Goal: Task Accomplishment & Management: Manage account settings

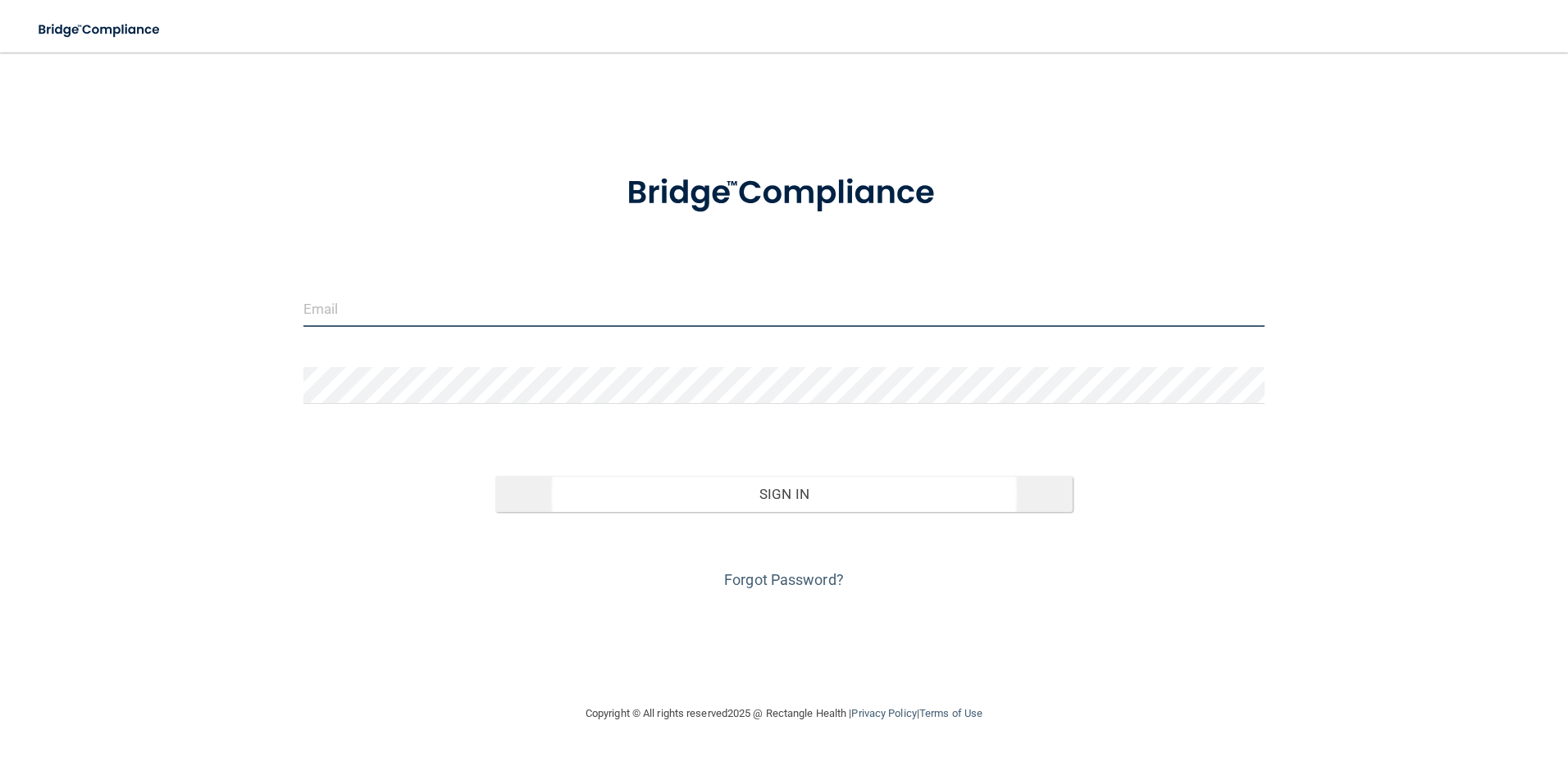
type input "lrippy@rectanglehealth.com"
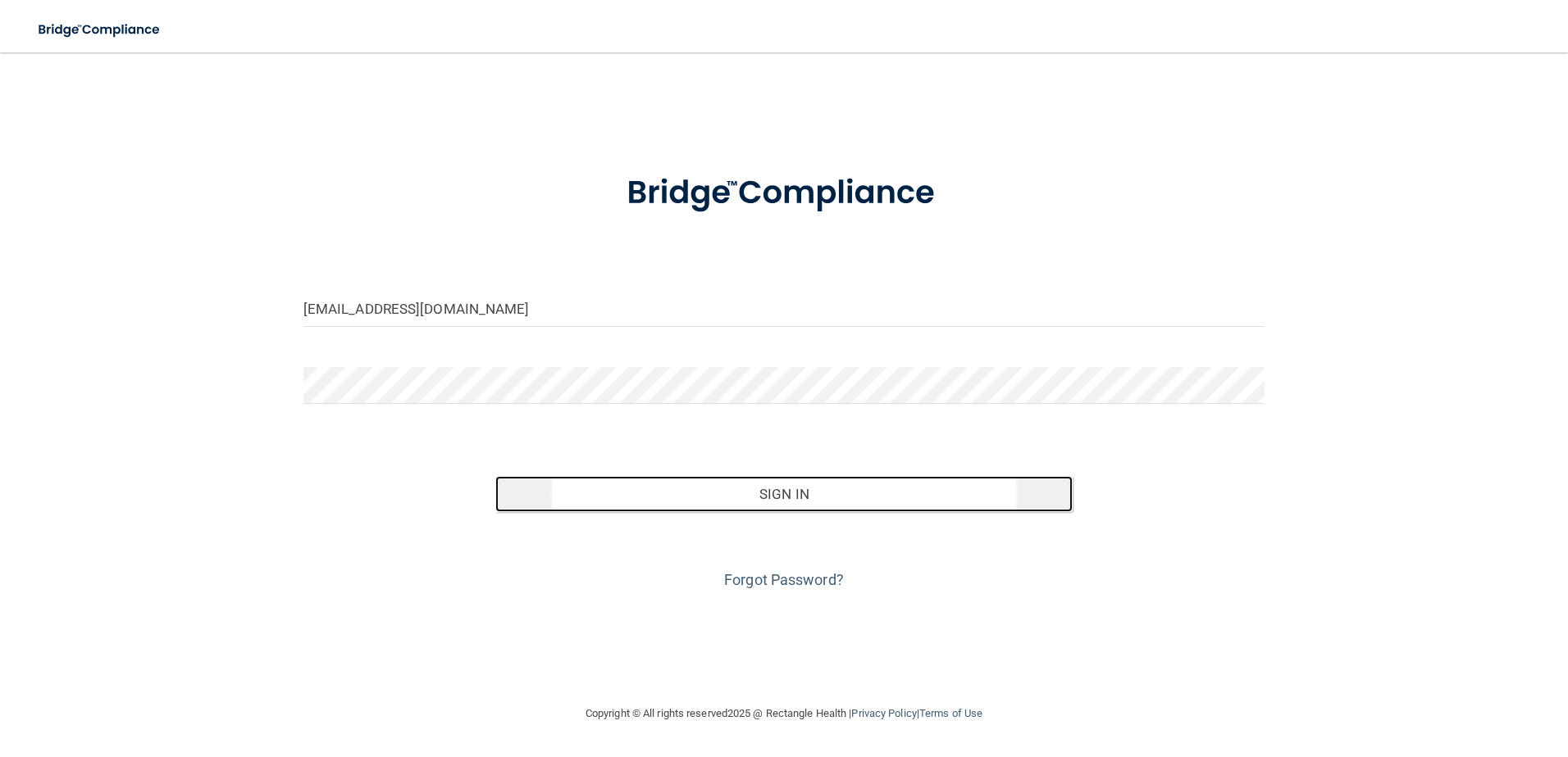
click at [620, 481] on button "Sign In" at bounding box center [784, 494] width 577 height 36
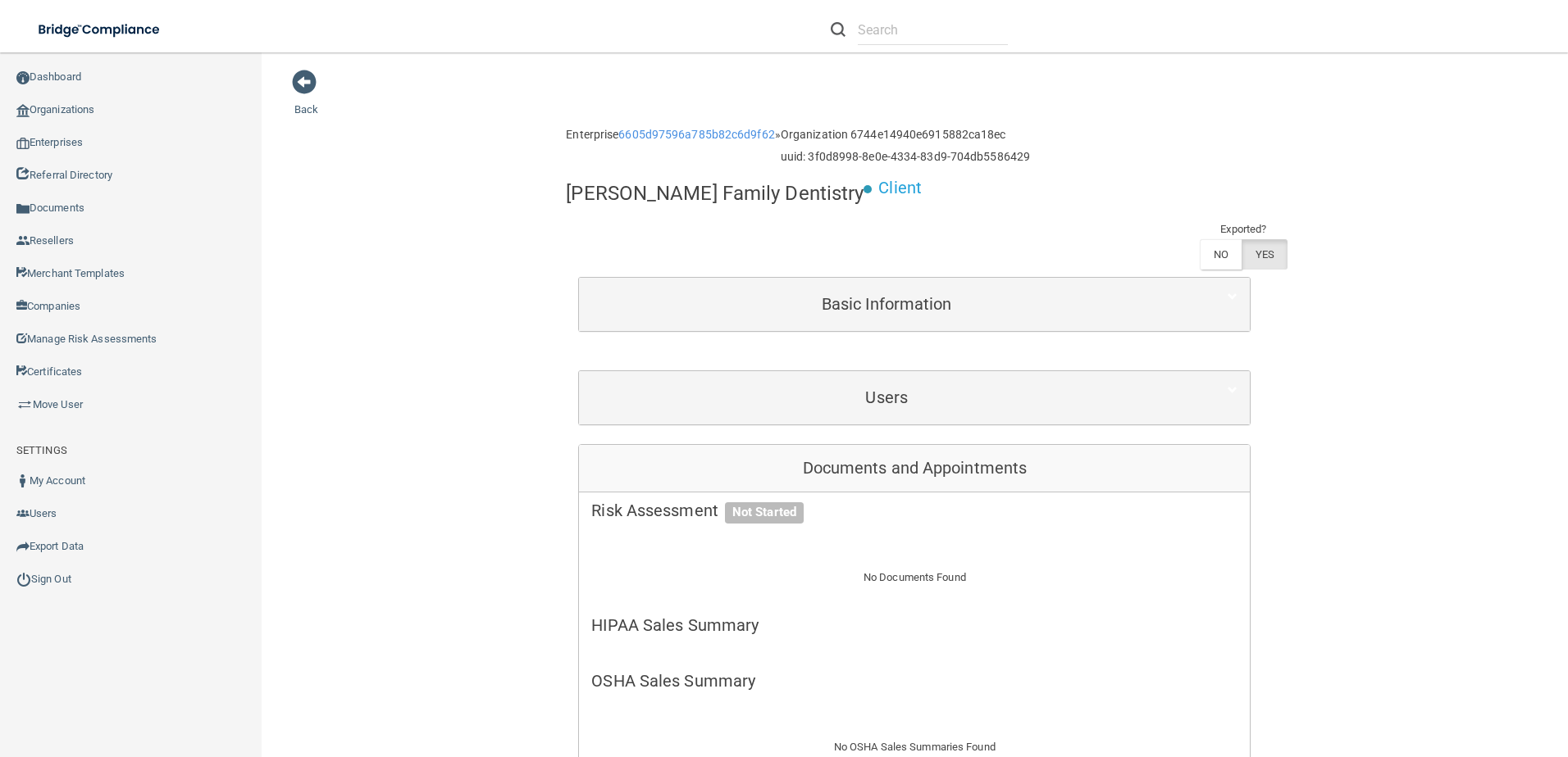
scroll to position [82, 0]
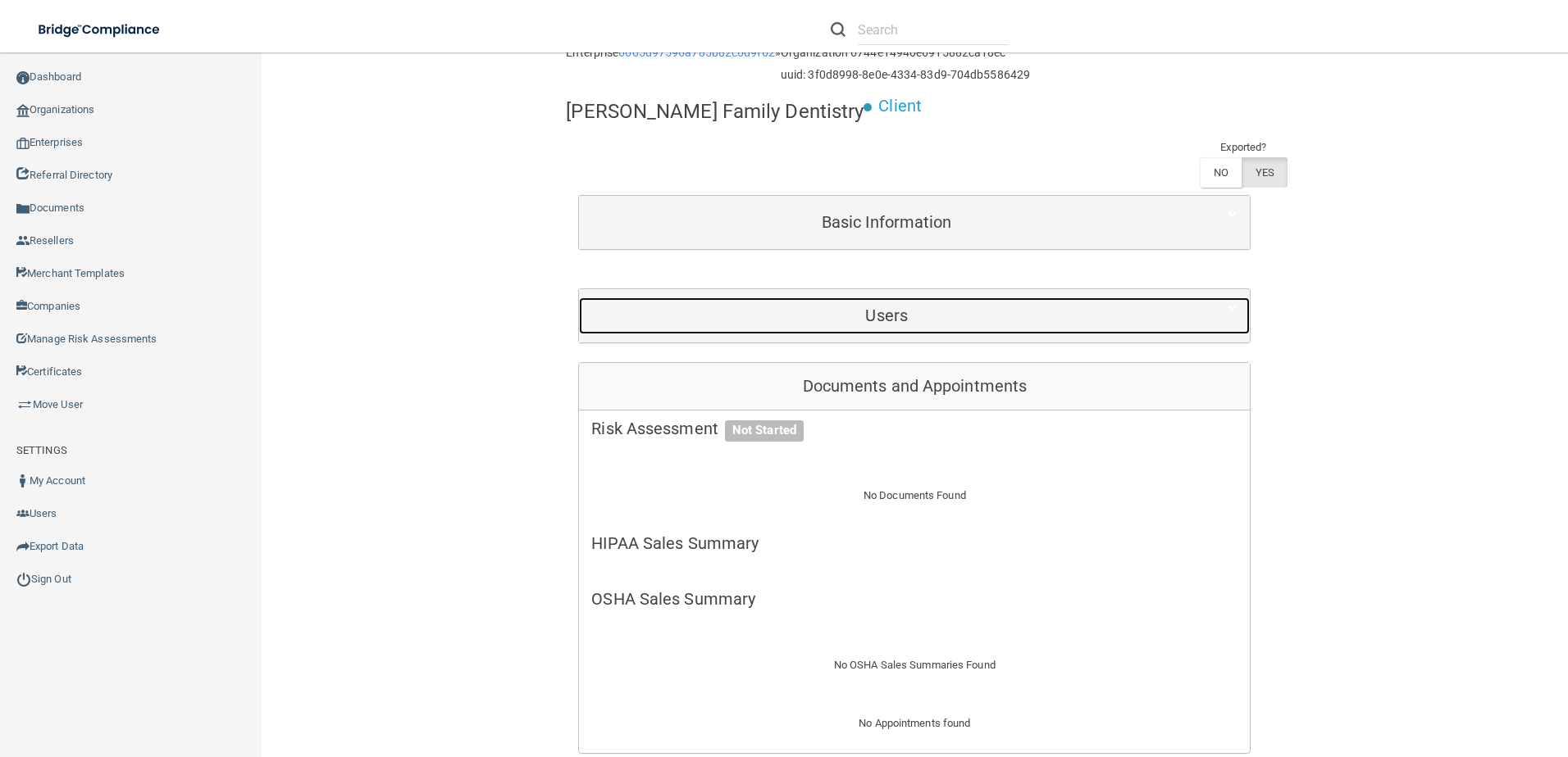
click at [751, 298] on div "Users" at bounding box center [886, 316] width 615 height 37
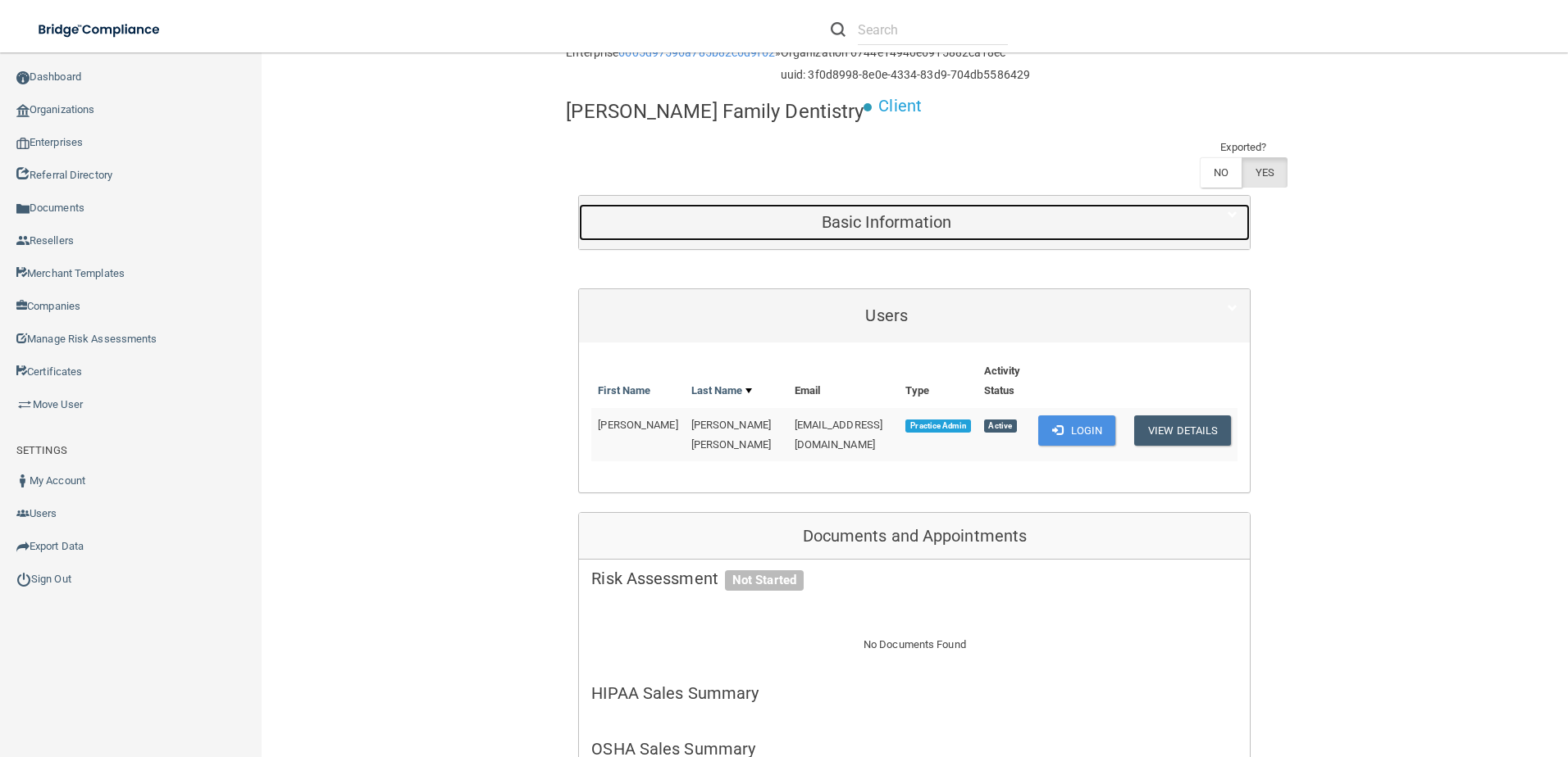
click at [775, 213] on h5 "Basic Information" at bounding box center [887, 222] width 591 height 18
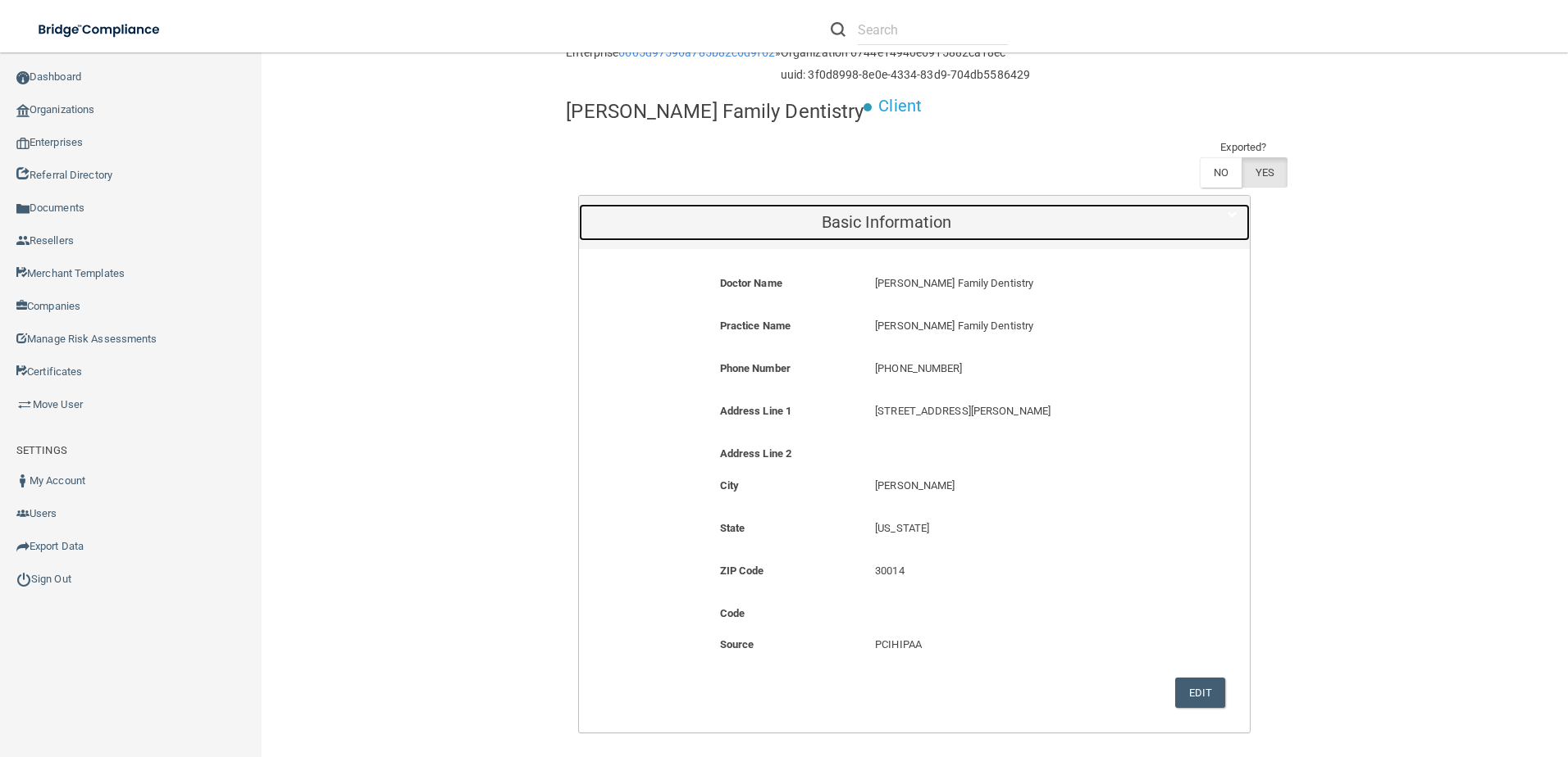
click at [775, 213] on h5 "Basic Information" at bounding box center [887, 222] width 591 height 18
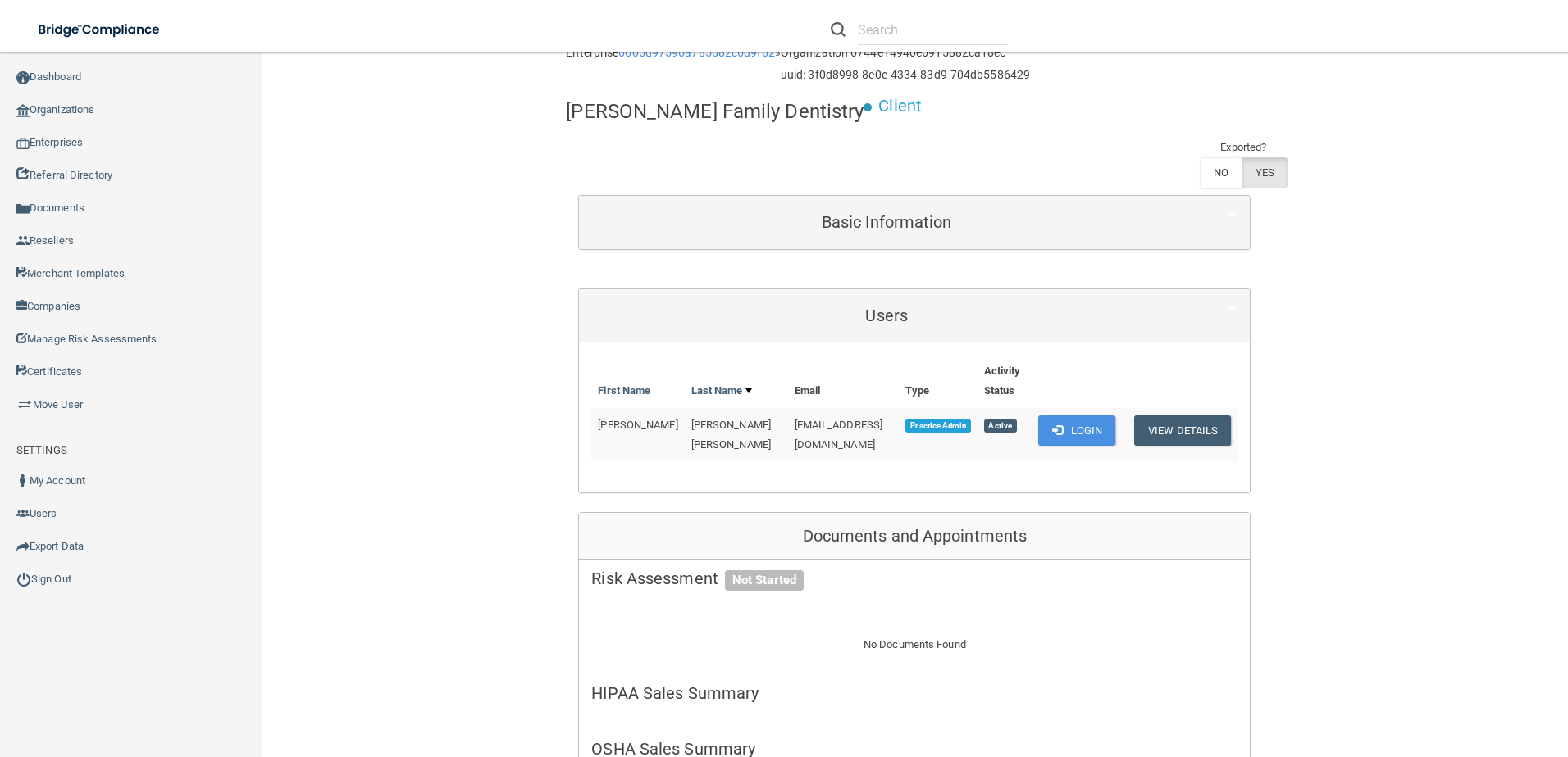
drag, startPoint x: 760, startPoint y: 376, endPoint x: 769, endPoint y: 370, distance: 10.8
click at [794, 419] on span "[EMAIL_ADDRESS][DOMAIN_NAME]" at bounding box center [838, 435] width 88 height 32
click at [1180, 416] on button "View Details" at bounding box center [1182, 430] width 97 height 30
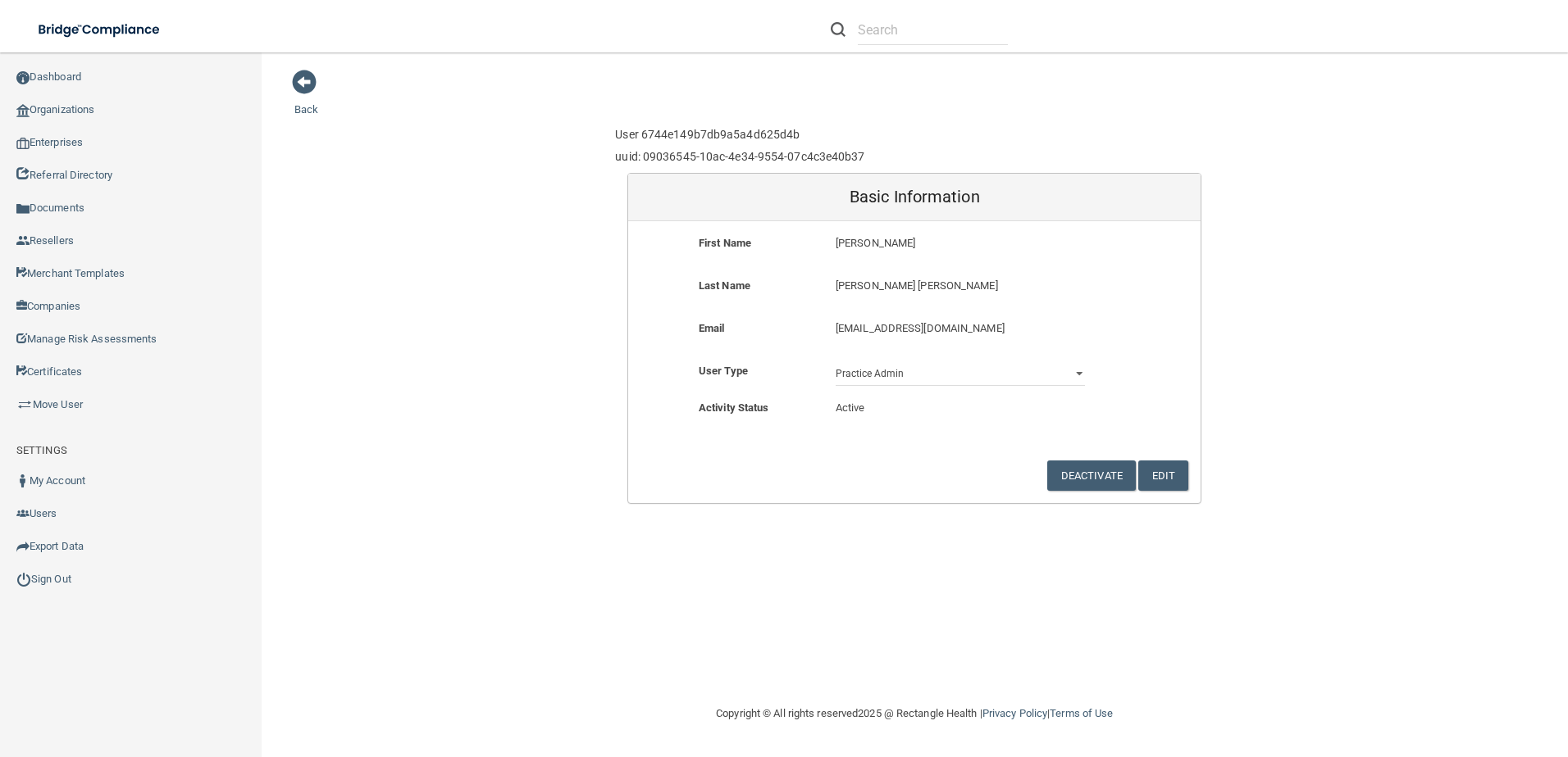
click at [860, 246] on p "[PERSON_NAME]" at bounding box center [959, 243] width 249 height 20
click at [858, 244] on p "[PERSON_NAME]" at bounding box center [959, 243] width 249 height 20
click at [858, 408] on p "Active" at bounding box center [959, 408] width 249 height 20
click at [303, 92] on span at bounding box center [304, 81] width 25 height 25
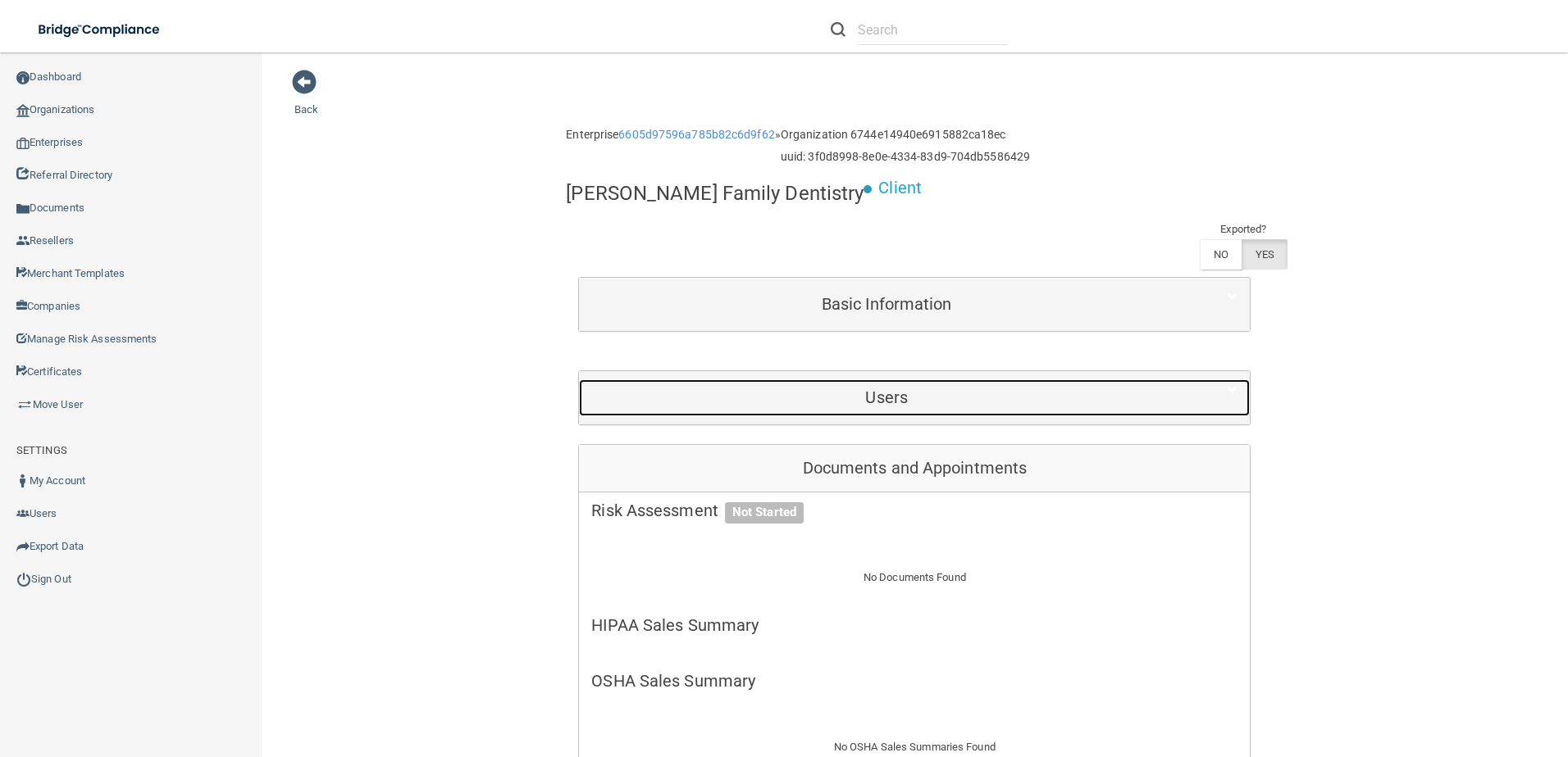
click at [848, 388] on h5 "Users" at bounding box center [887, 397] width 591 height 18
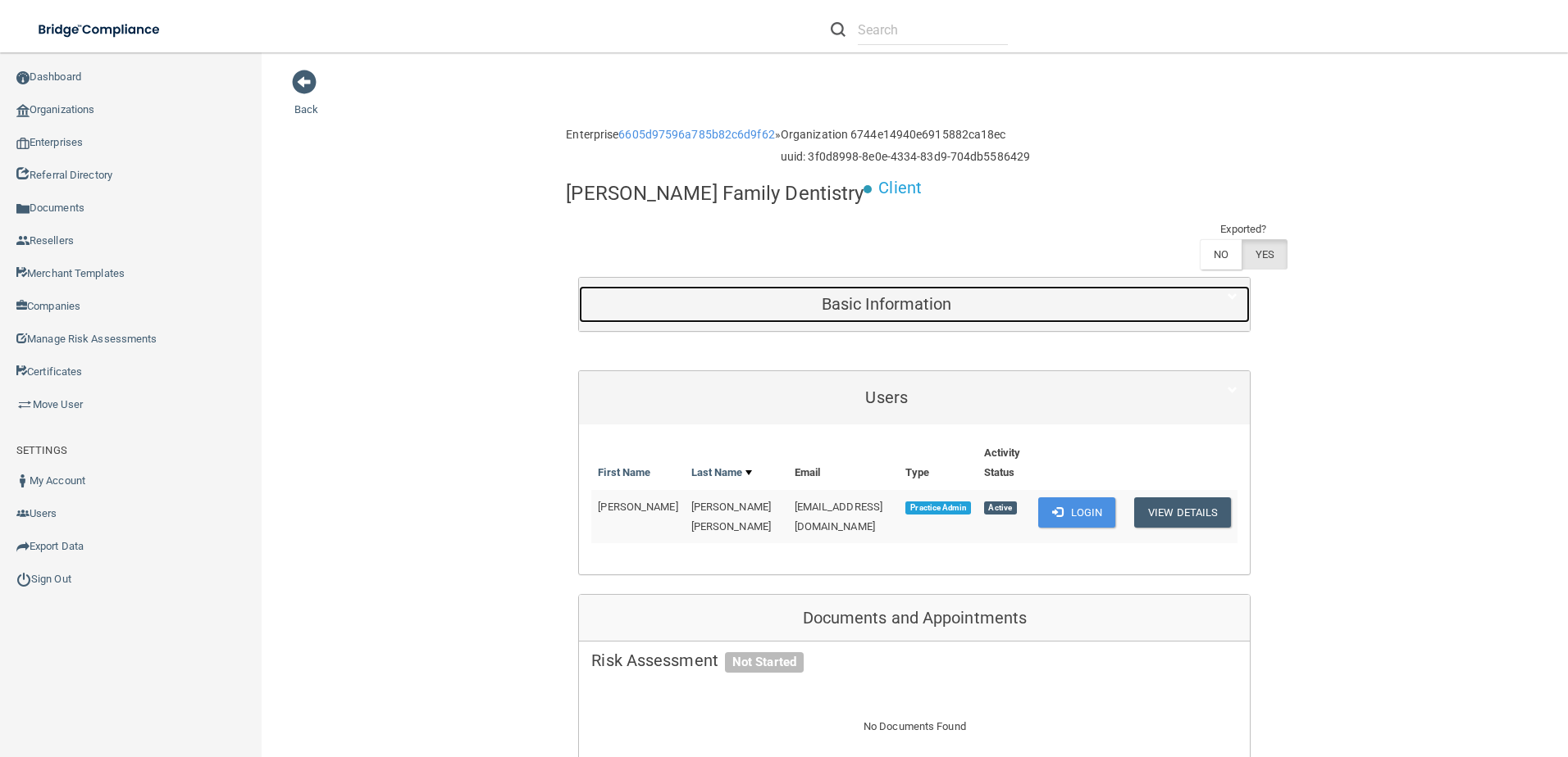
click at [784, 286] on div "Basic Information" at bounding box center [886, 304] width 615 height 37
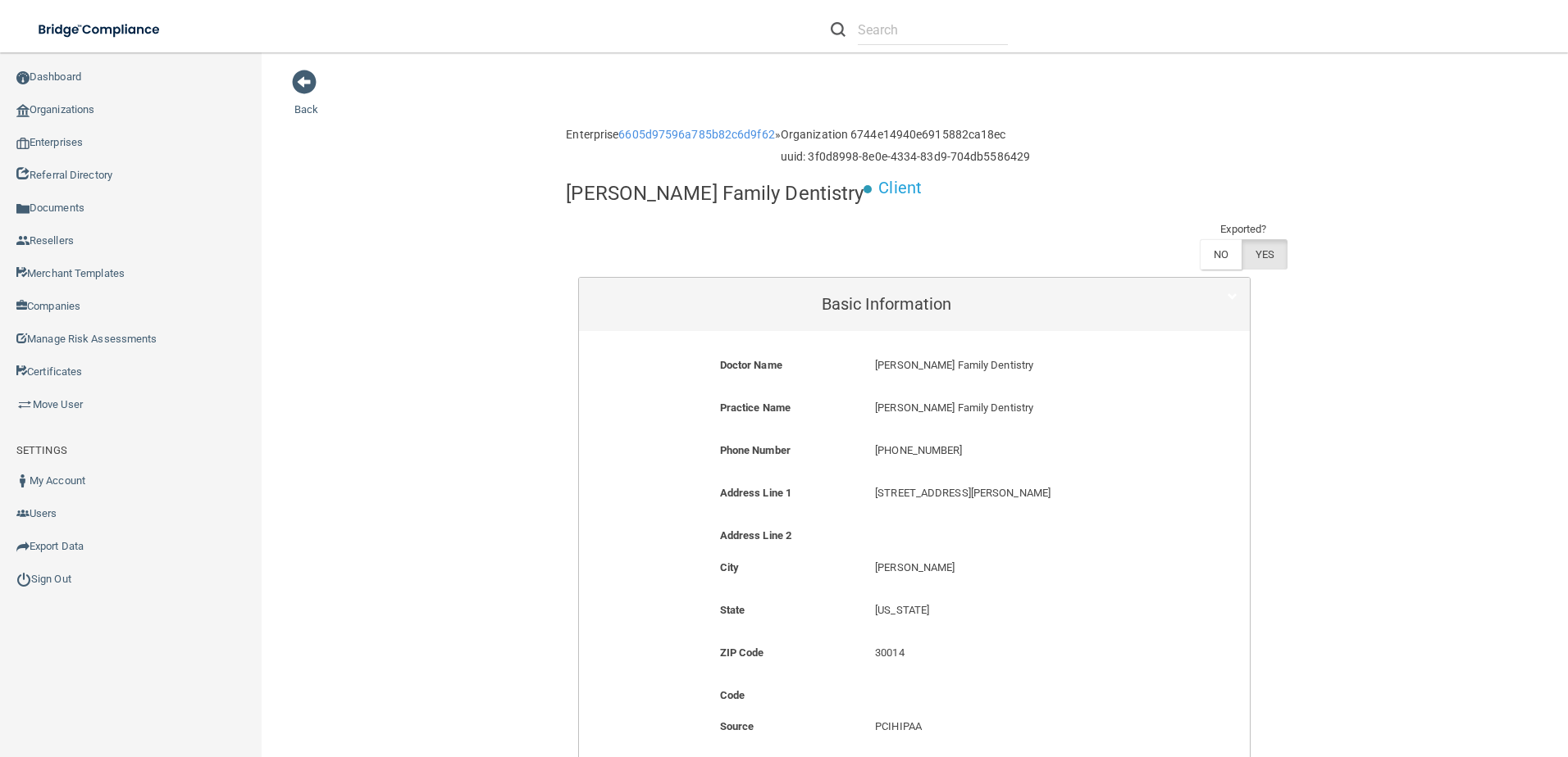
click at [863, 441] on div "[PHONE_NUMBER] [PHONE_NUMBER]" at bounding box center [1018, 455] width 311 height 30
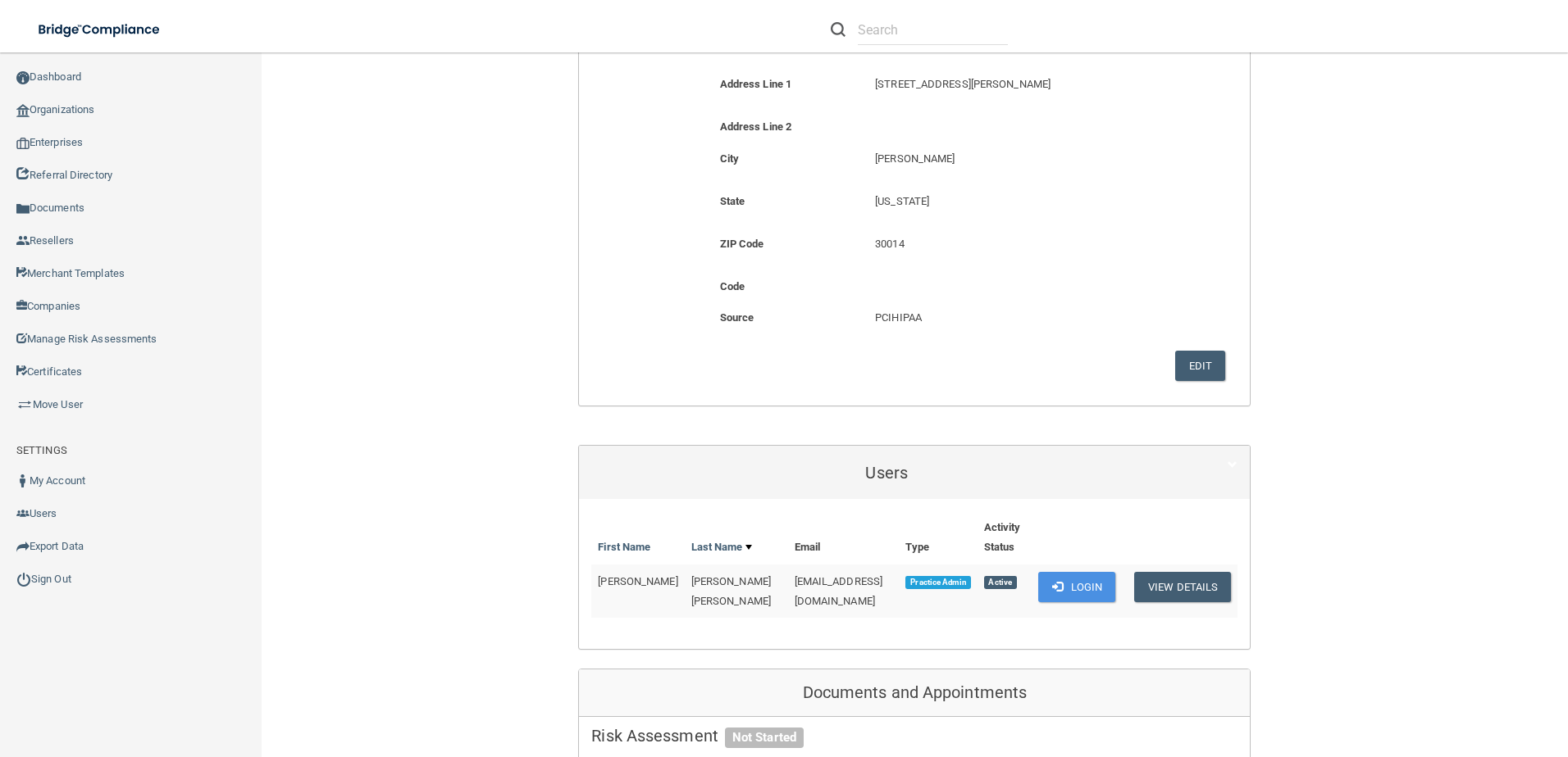
scroll to position [410, 0]
click at [1173, 571] on button "View Details" at bounding box center [1182, 586] width 97 height 30
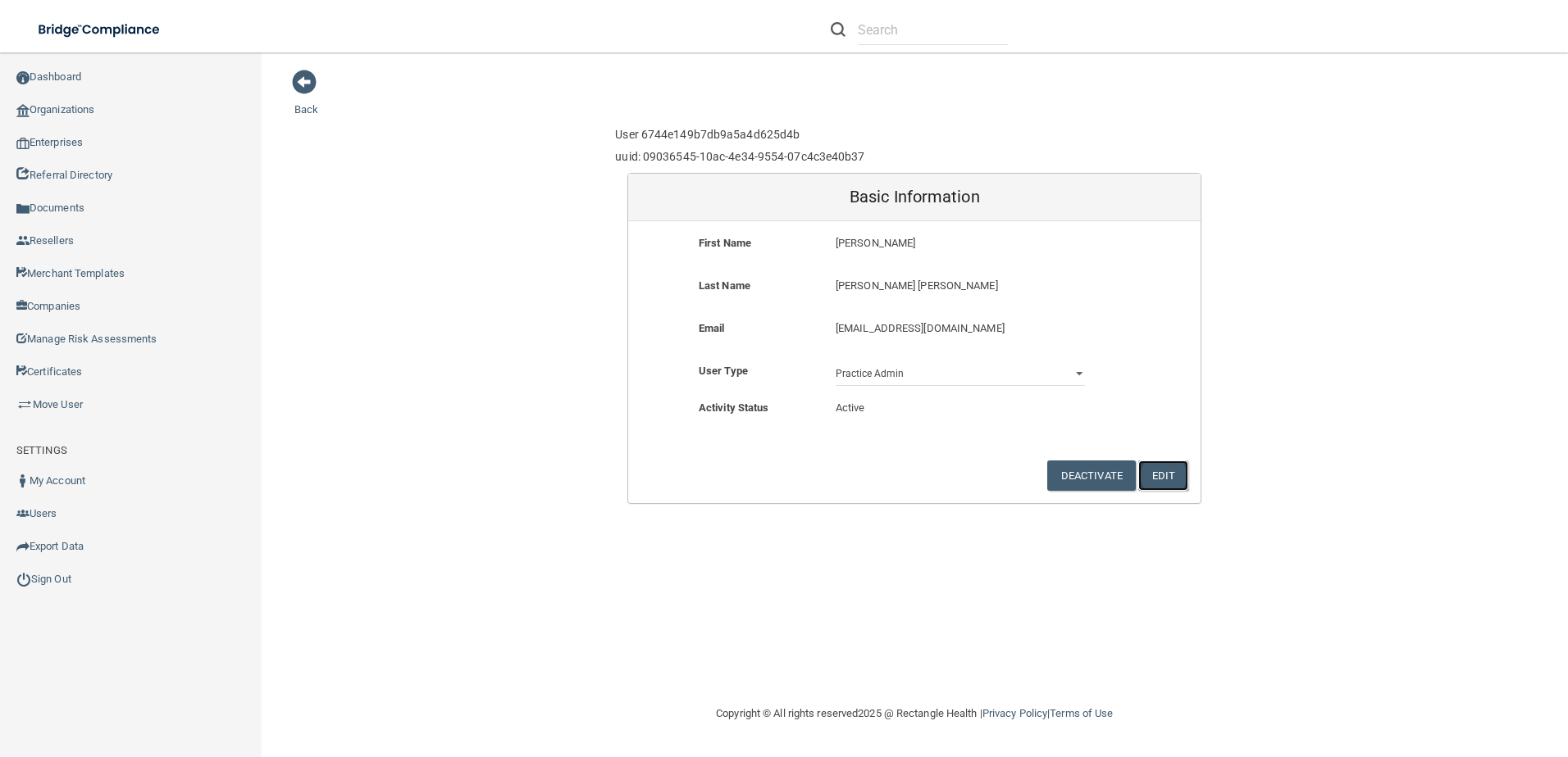
click at [1155, 470] on button "Edit" at bounding box center [1163, 475] width 50 height 30
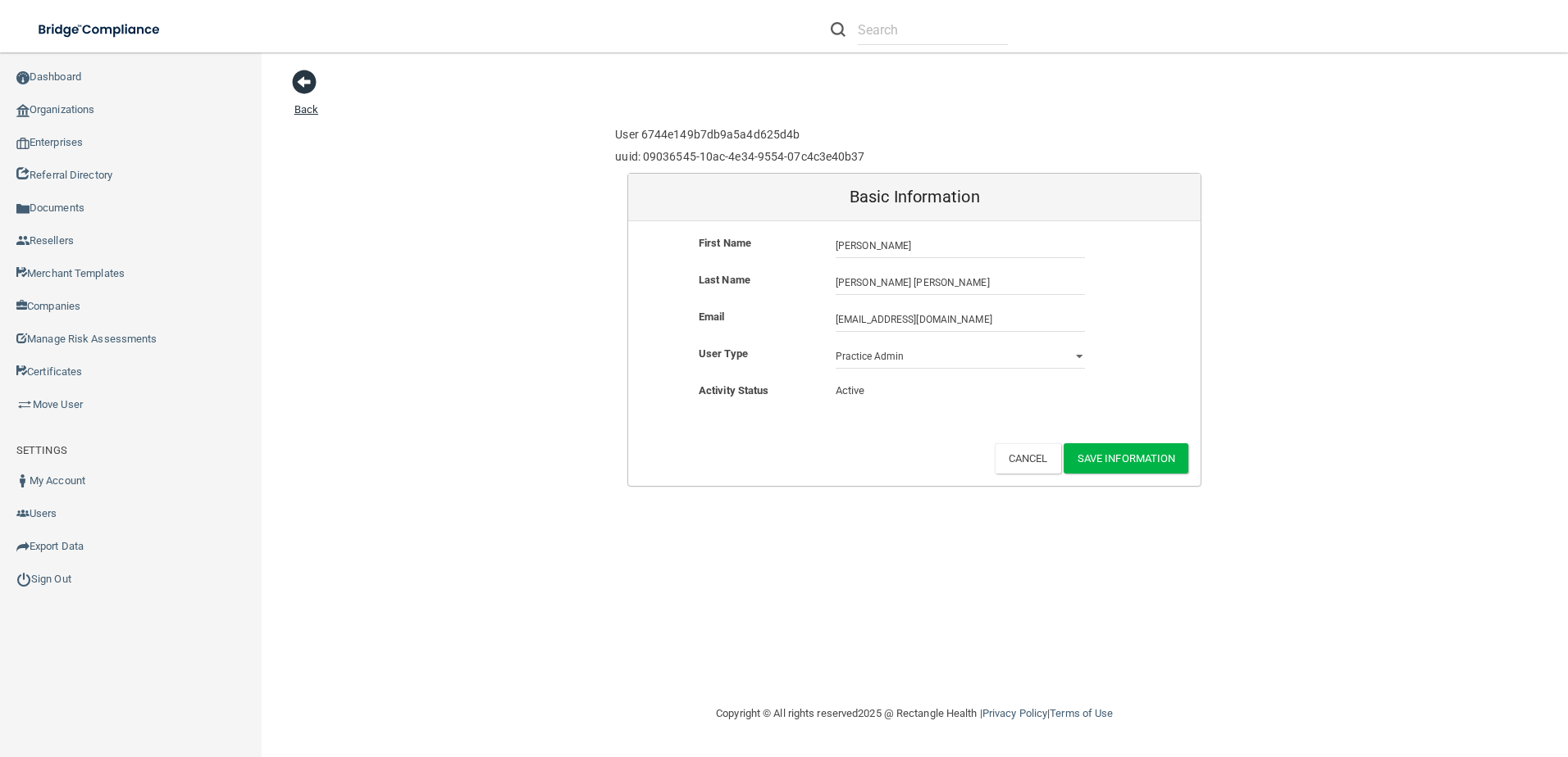
click at [312, 86] on span at bounding box center [304, 81] width 25 height 25
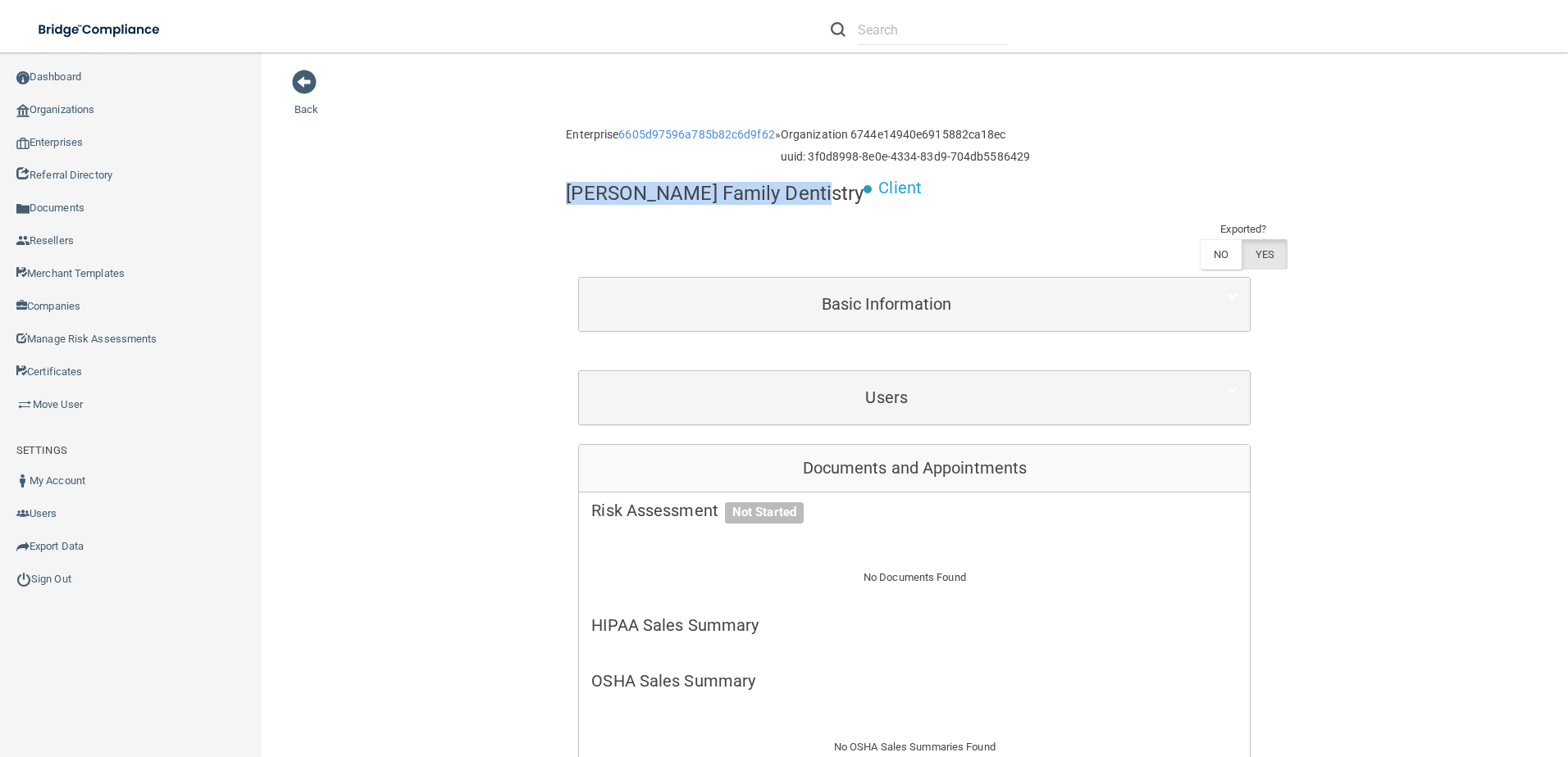
drag, startPoint x: 797, startPoint y: 200, endPoint x: 563, endPoint y: 177, distance: 235.1
click at [566, 177] on div "[PERSON_NAME] Family Dentistry" at bounding box center [715, 192] width 298 height 40
drag, startPoint x: 563, startPoint y: 177, endPoint x: 594, endPoint y: 198, distance: 37.4
copy h4 "[PERSON_NAME] Family Dentistry"
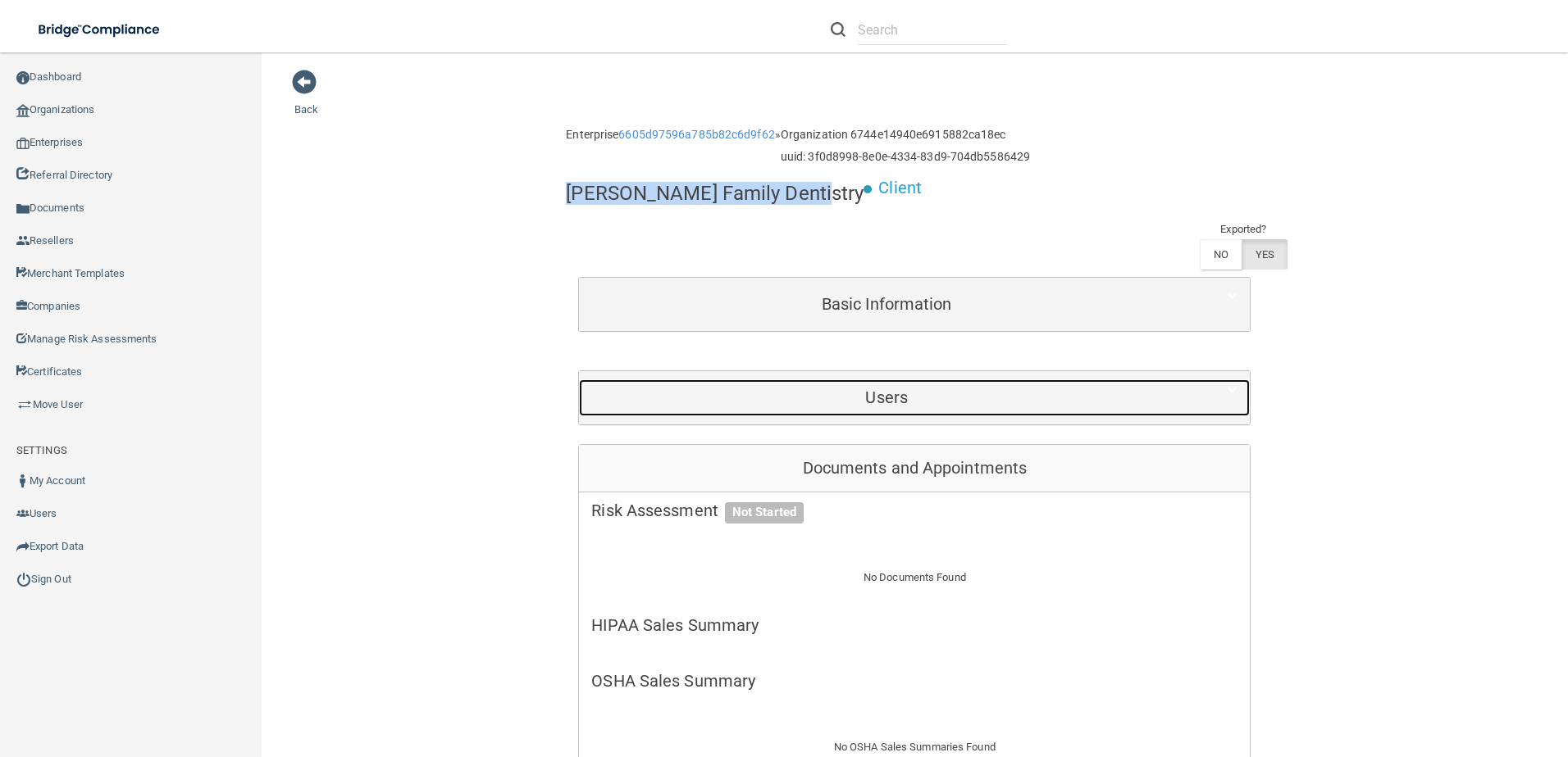
click at [788, 380] on div "Users" at bounding box center [886, 398] width 615 height 37
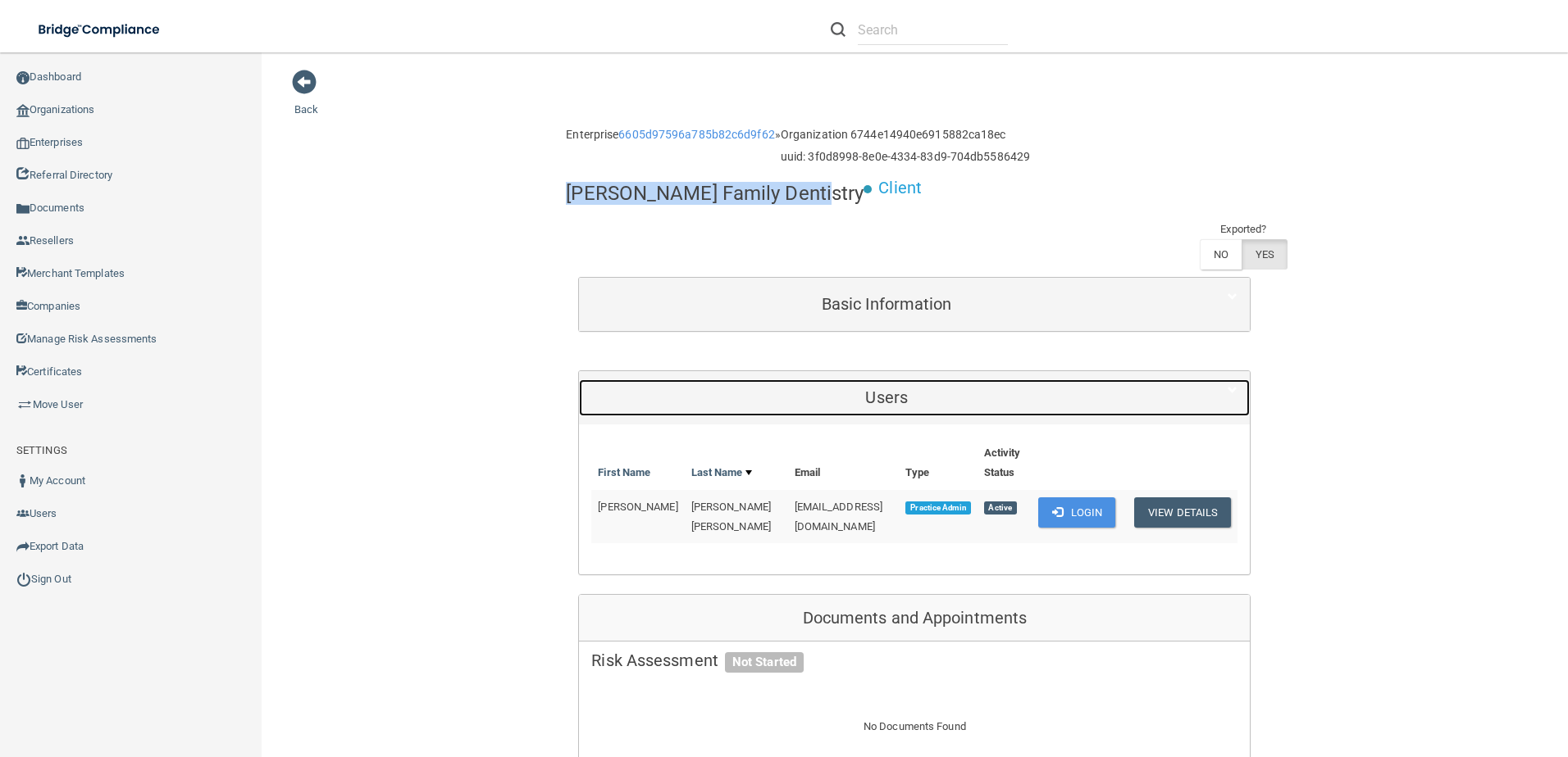
click at [788, 380] on div "Users" at bounding box center [886, 398] width 615 height 37
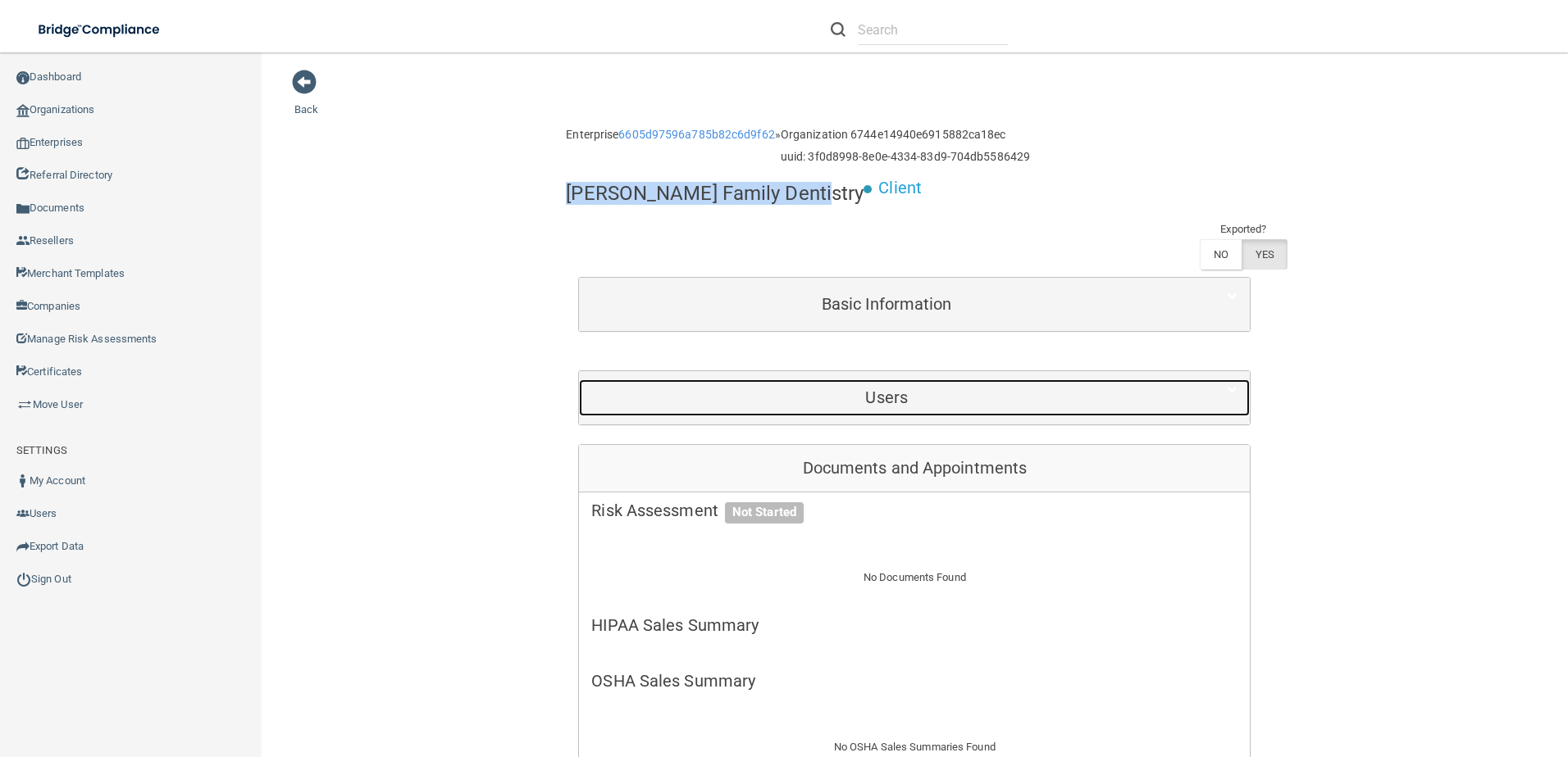
click at [810, 388] on h5 "Users" at bounding box center [887, 397] width 591 height 18
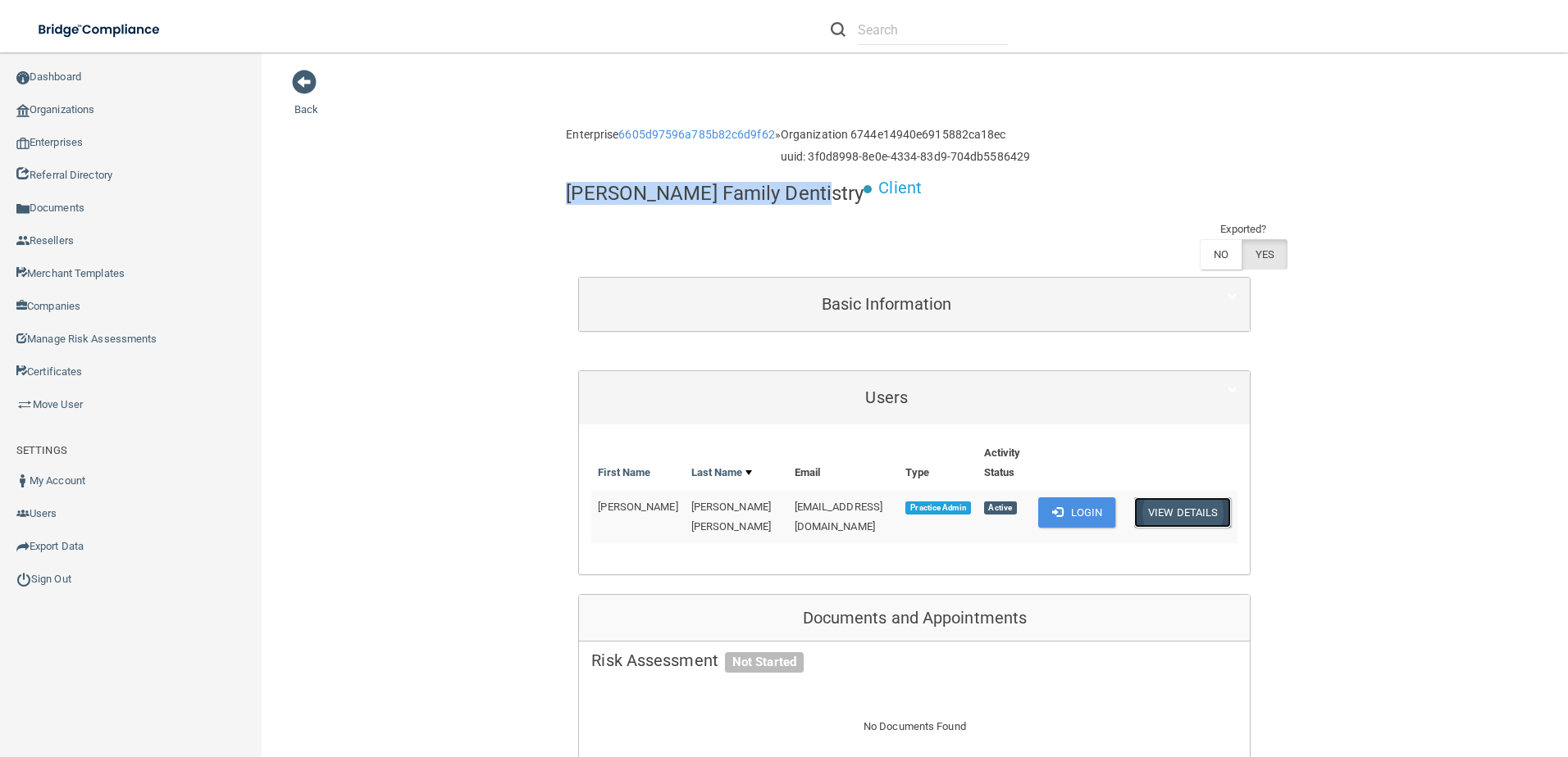
click at [1184, 497] on button "View Details" at bounding box center [1182, 512] width 97 height 30
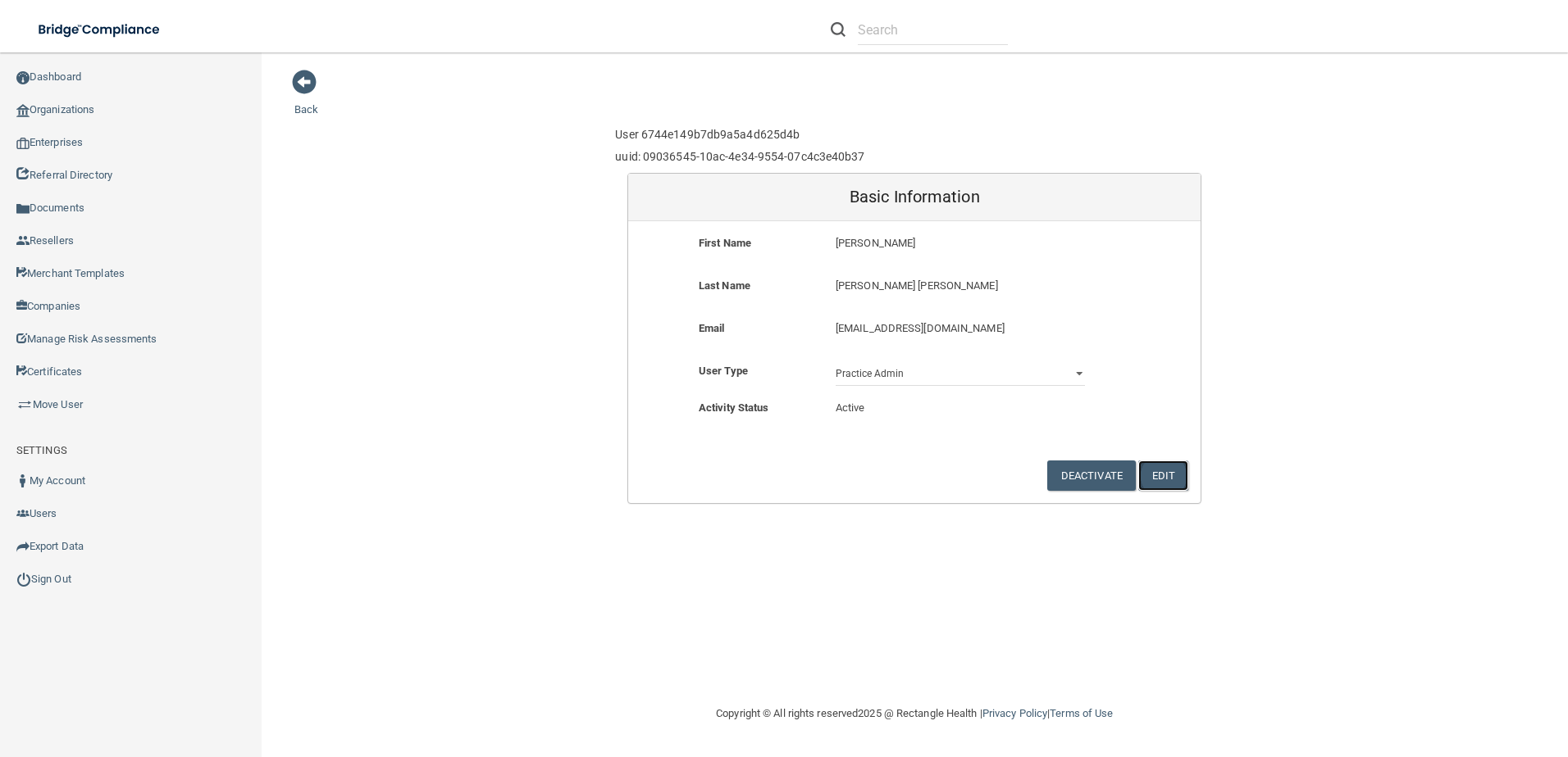
click at [1168, 477] on button "Edit" at bounding box center [1163, 475] width 50 height 30
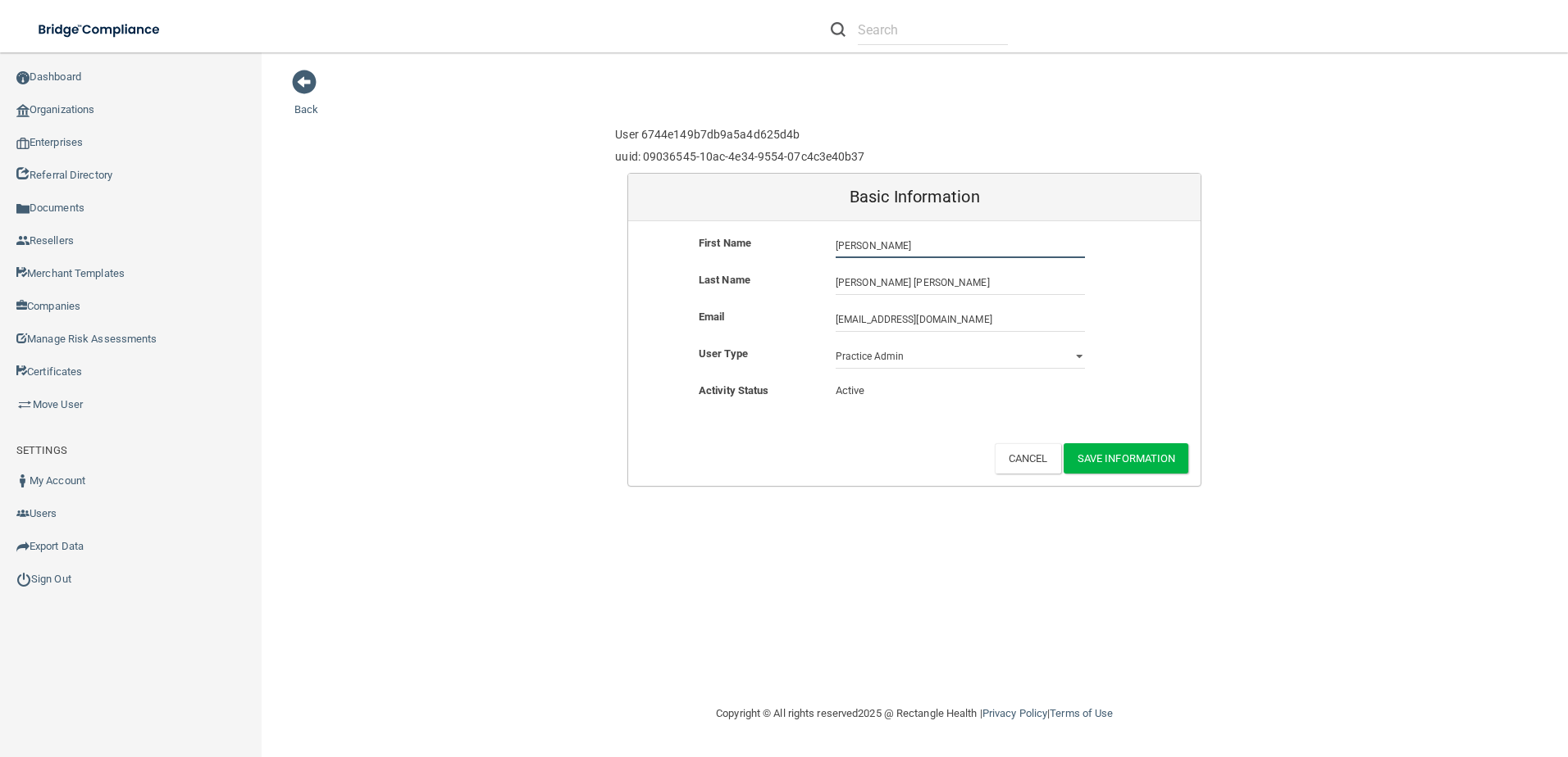
drag, startPoint x: 894, startPoint y: 244, endPoint x: 759, endPoint y: 230, distance: 135.7
click at [759, 230] on form "First Name [PERSON_NAME] [PERSON_NAME] Last Name [PERSON_NAME] [PERSON_NAME] [P…" at bounding box center [914, 353] width 573 height 264
type input "Caleb"
drag, startPoint x: 980, startPoint y: 318, endPoint x: 813, endPoint y: 314, distance: 167.0
click at [813, 314] on div "Email [EMAIL_ADDRESS][DOMAIN_NAME] [EMAIL_ADDRESS][DOMAIN_NAME]" at bounding box center [914, 319] width 573 height 25
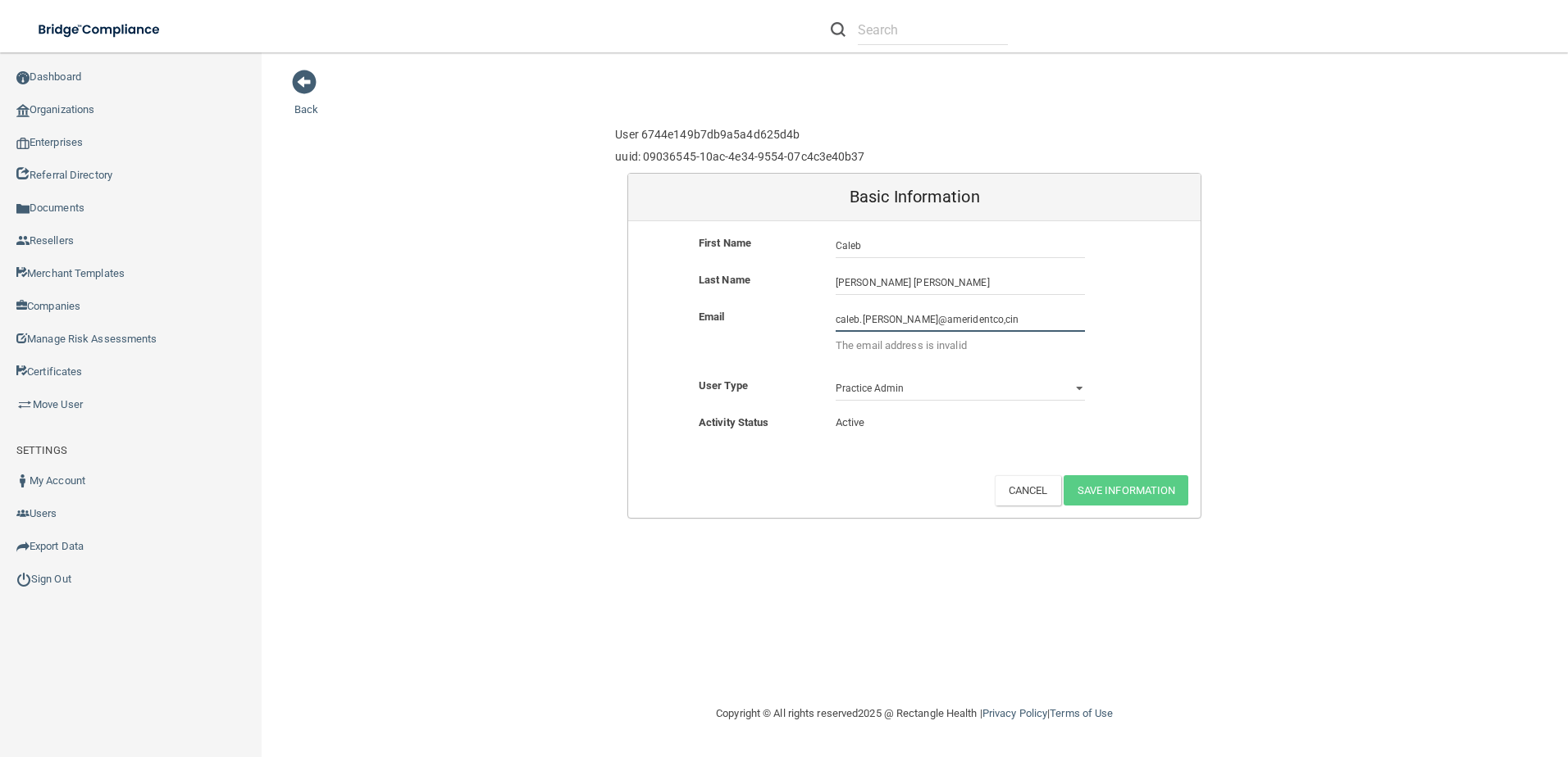
type input "caleb.[PERSON_NAME]@ameridentco,cin"
drag, startPoint x: 910, startPoint y: 282, endPoint x: 829, endPoint y: 275, distance: 81.3
click at [829, 275] on div "[PERSON_NAME] [PERSON_NAME] [PERSON_NAME] [PERSON_NAME]" at bounding box center [960, 282] width 274 height 25
click at [864, 275] on input "[PERSON_NAME] [PERSON_NAME]" at bounding box center [959, 282] width 249 height 25
type input "[PERSON_NAME]"
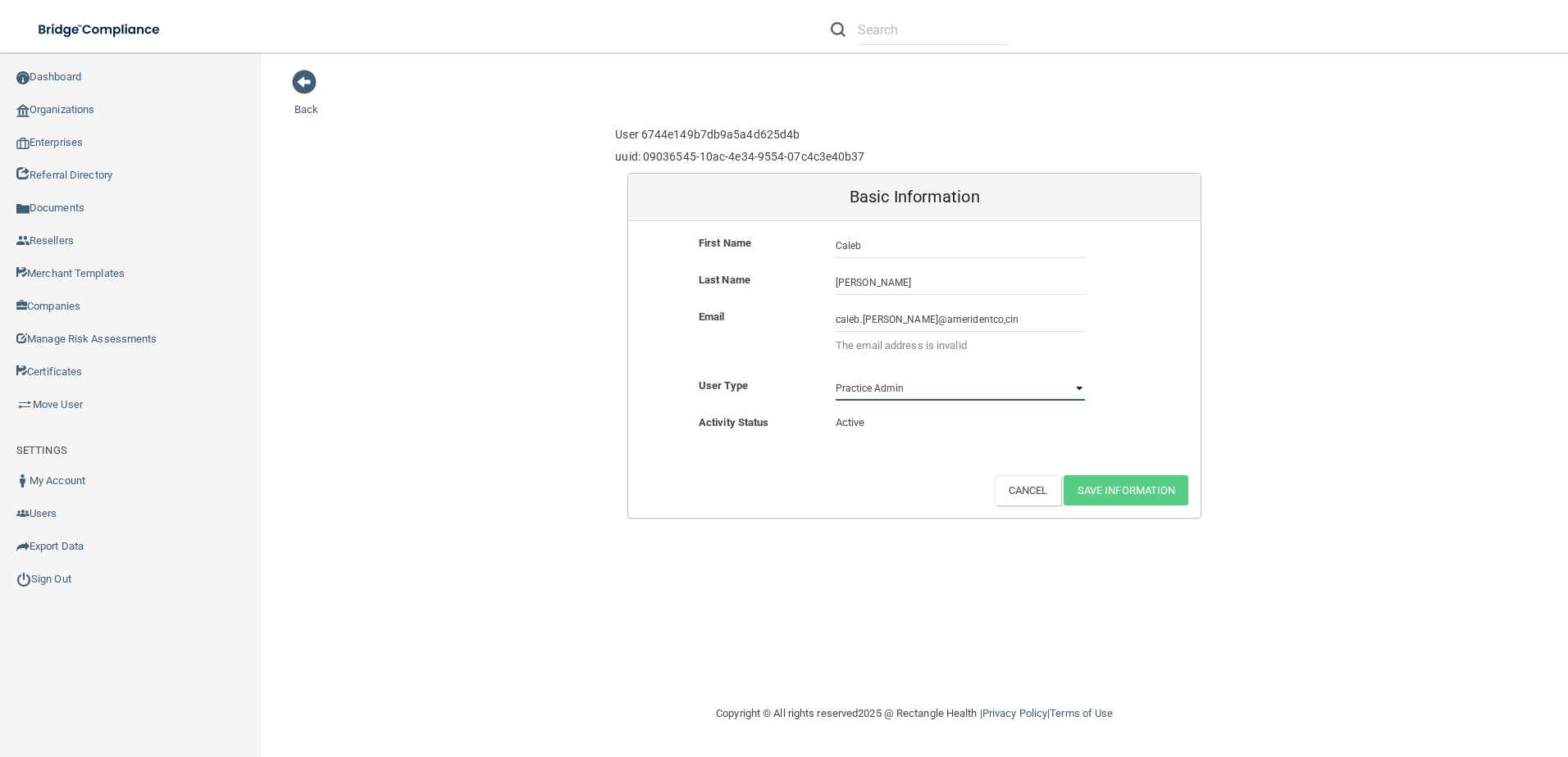
click at [916, 388] on select "Practice Admin Practice Member Financial Institution Admin Business Associate A…" at bounding box center [959, 388] width 249 height 25
click at [983, 310] on input "caleb.[PERSON_NAME]@ameridentco,cin" at bounding box center [959, 319] width 249 height 25
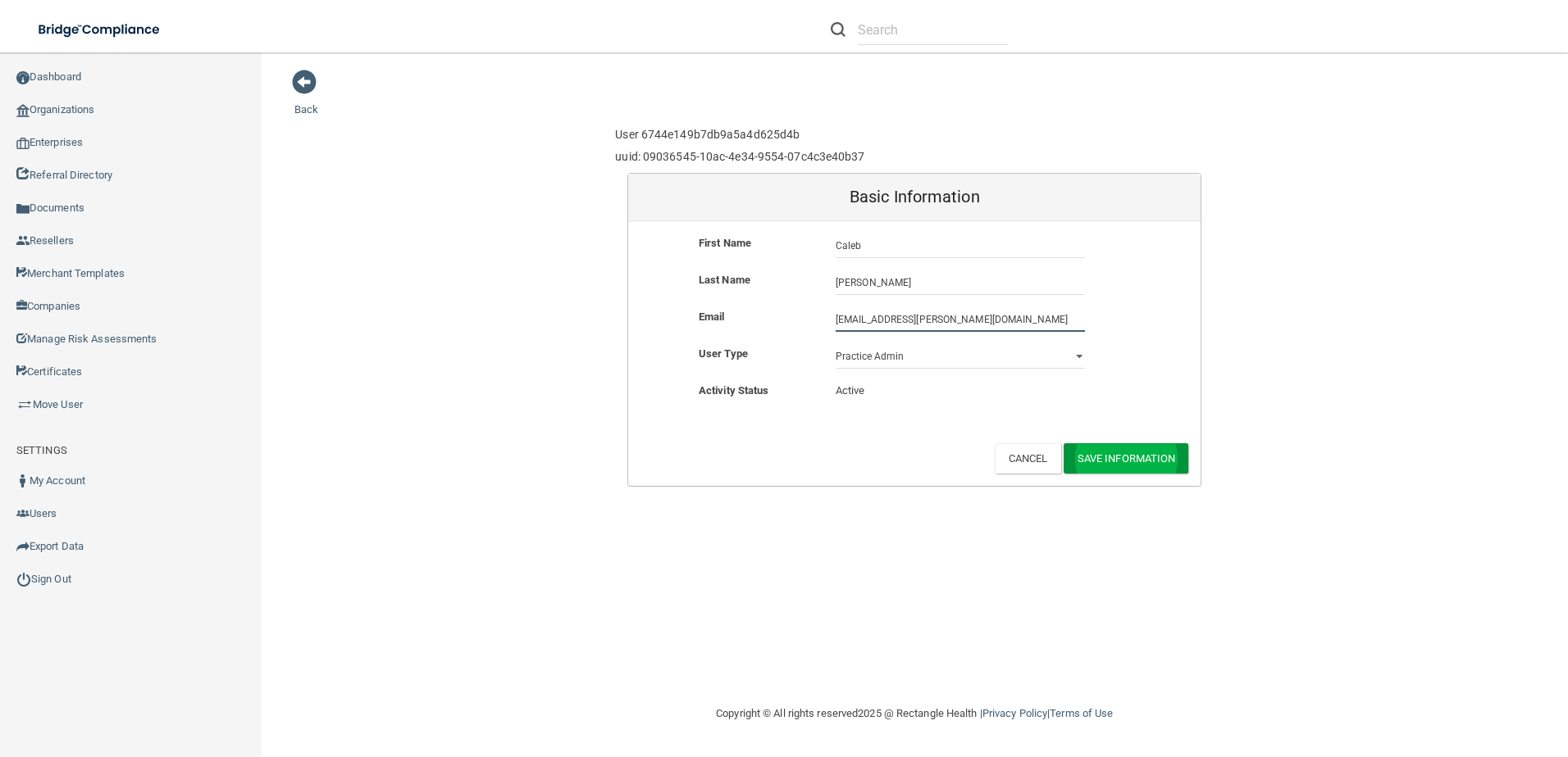
type input "[EMAIL_ADDRESS][PERSON_NAME][DOMAIN_NAME]"
click at [1114, 458] on button "Save Information" at bounding box center [1126, 458] width 126 height 30
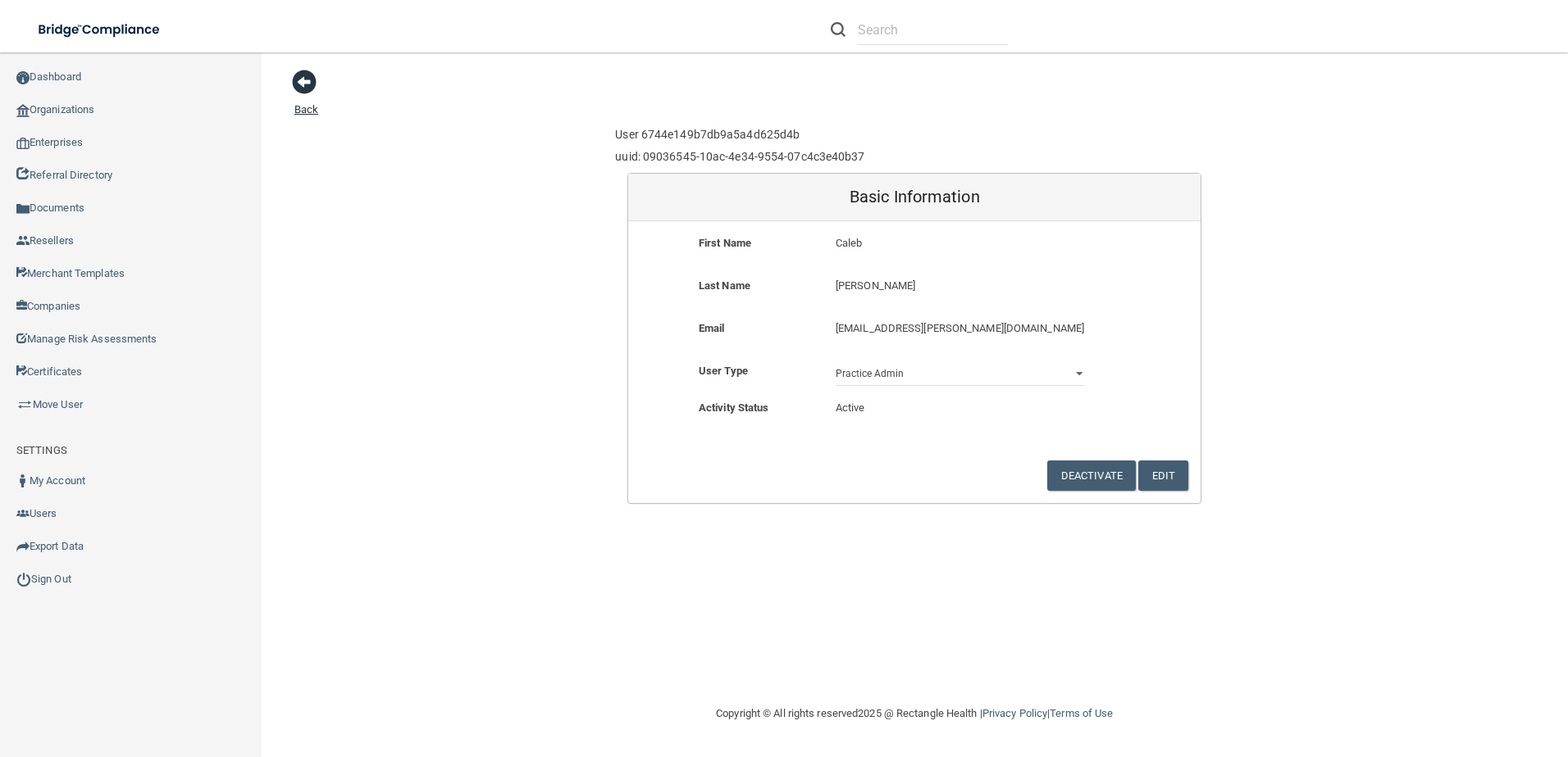
click at [302, 74] on span at bounding box center [304, 81] width 25 height 25
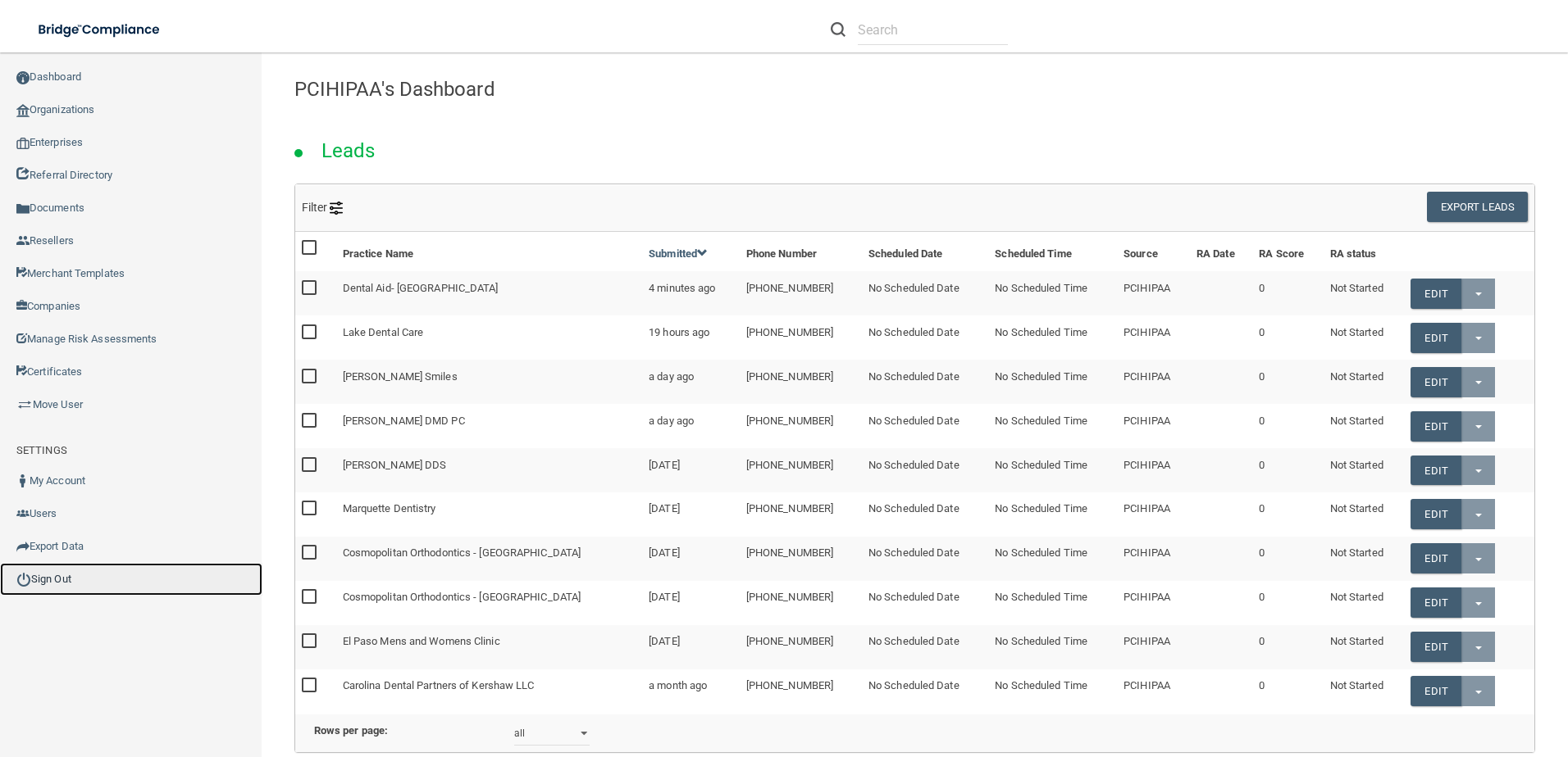
click at [68, 578] on link "Sign Out" at bounding box center [131, 579] width 263 height 33
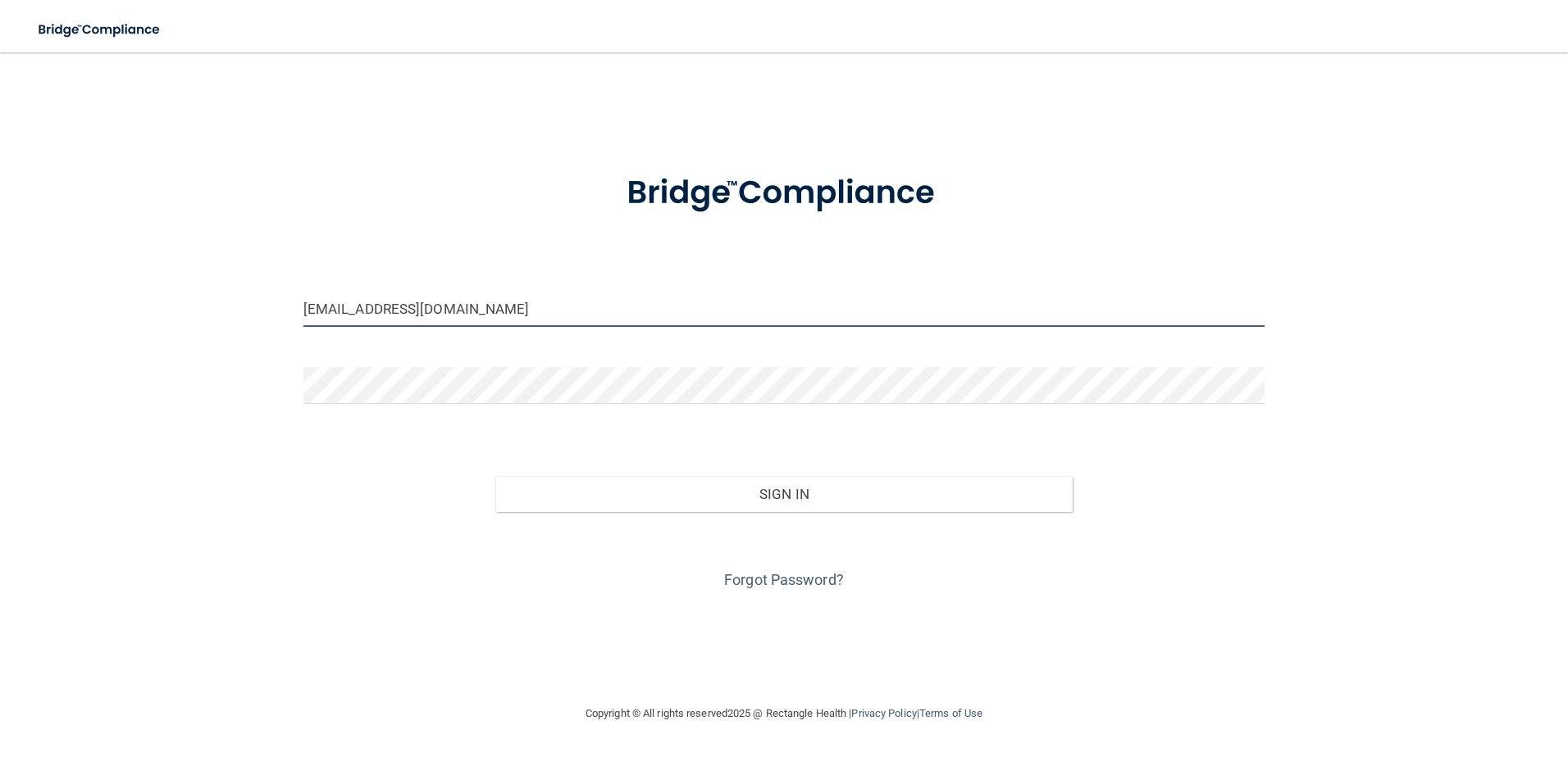
click at [494, 315] on input "[EMAIL_ADDRESS][DOMAIN_NAME]" at bounding box center [784, 308] width 962 height 37
type input "[EMAIL_ADDRESS][DOMAIN_NAME]"
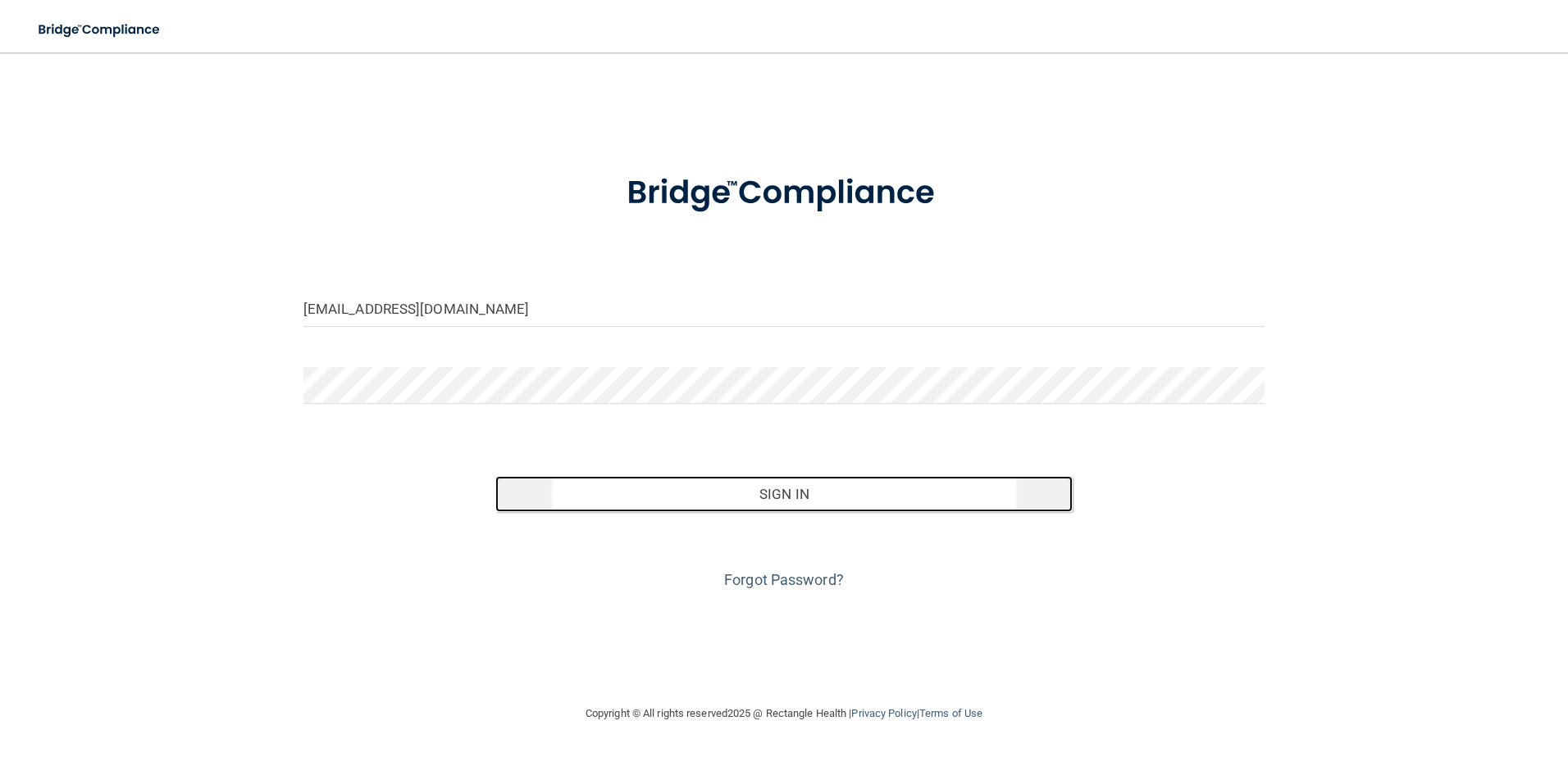
click at [607, 495] on button "Sign In" at bounding box center [784, 494] width 577 height 36
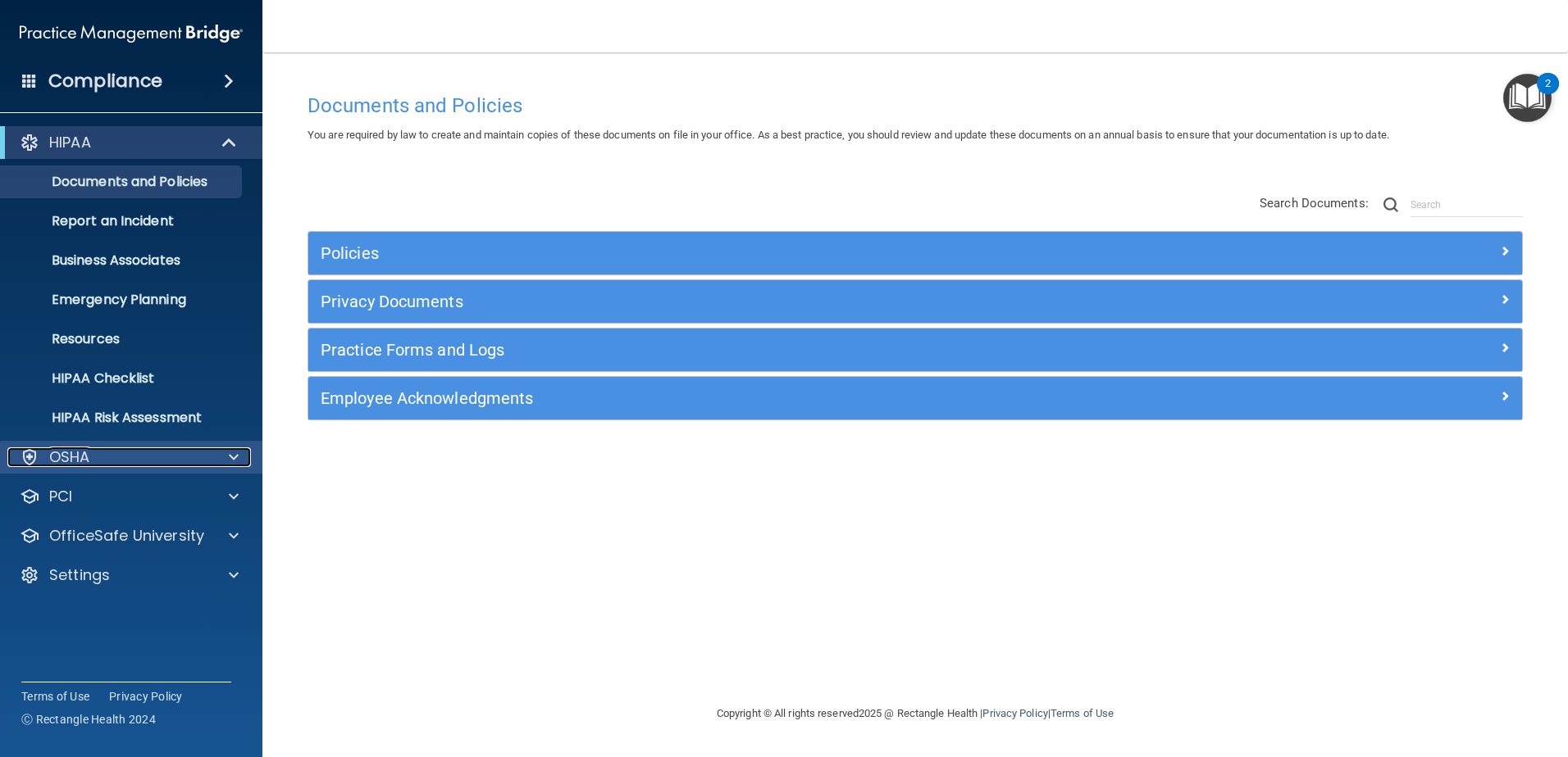
click at [130, 463] on div "OSHA" at bounding box center [110, 457] width 204 height 20
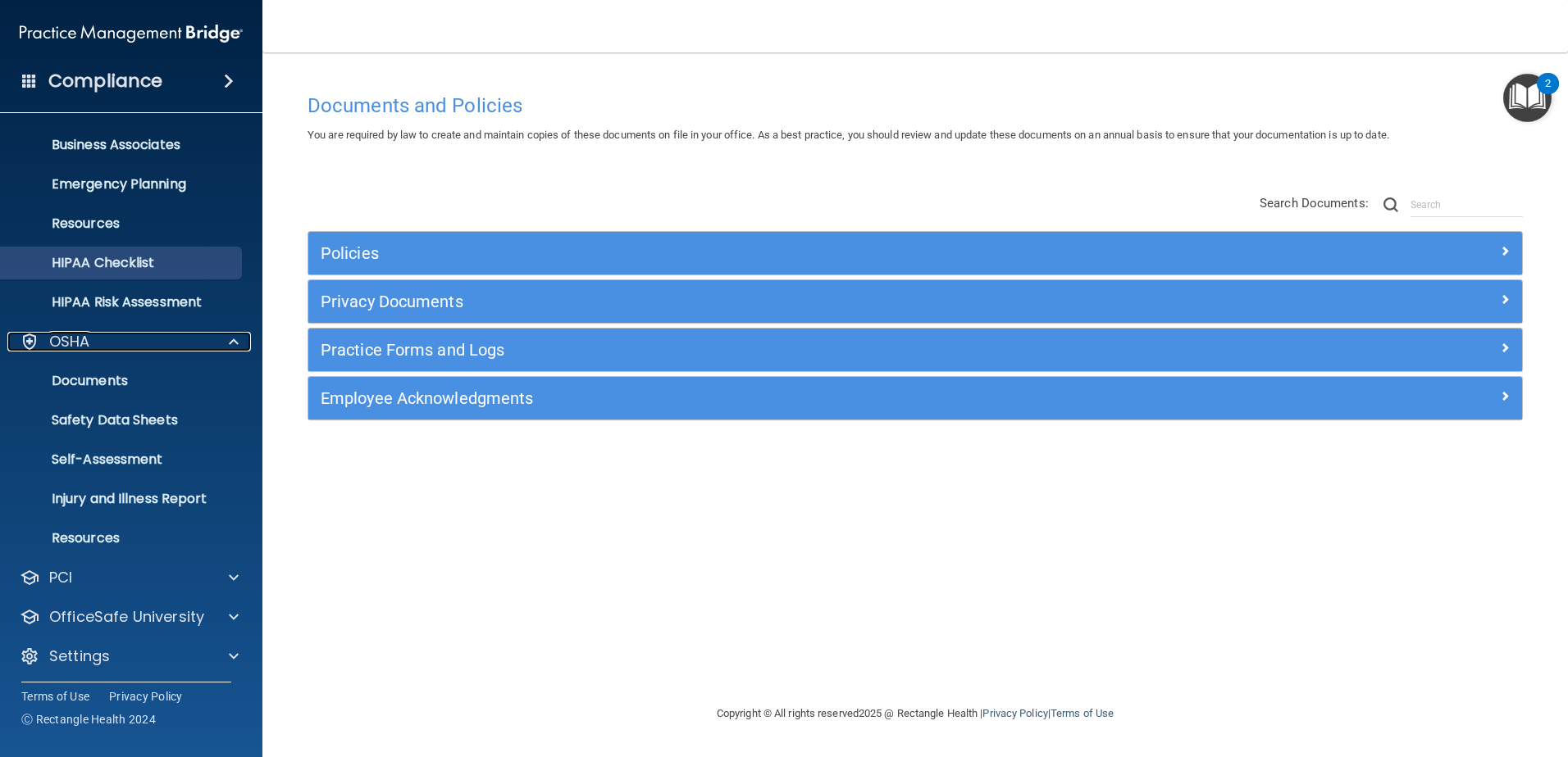
scroll to position [120, 0]
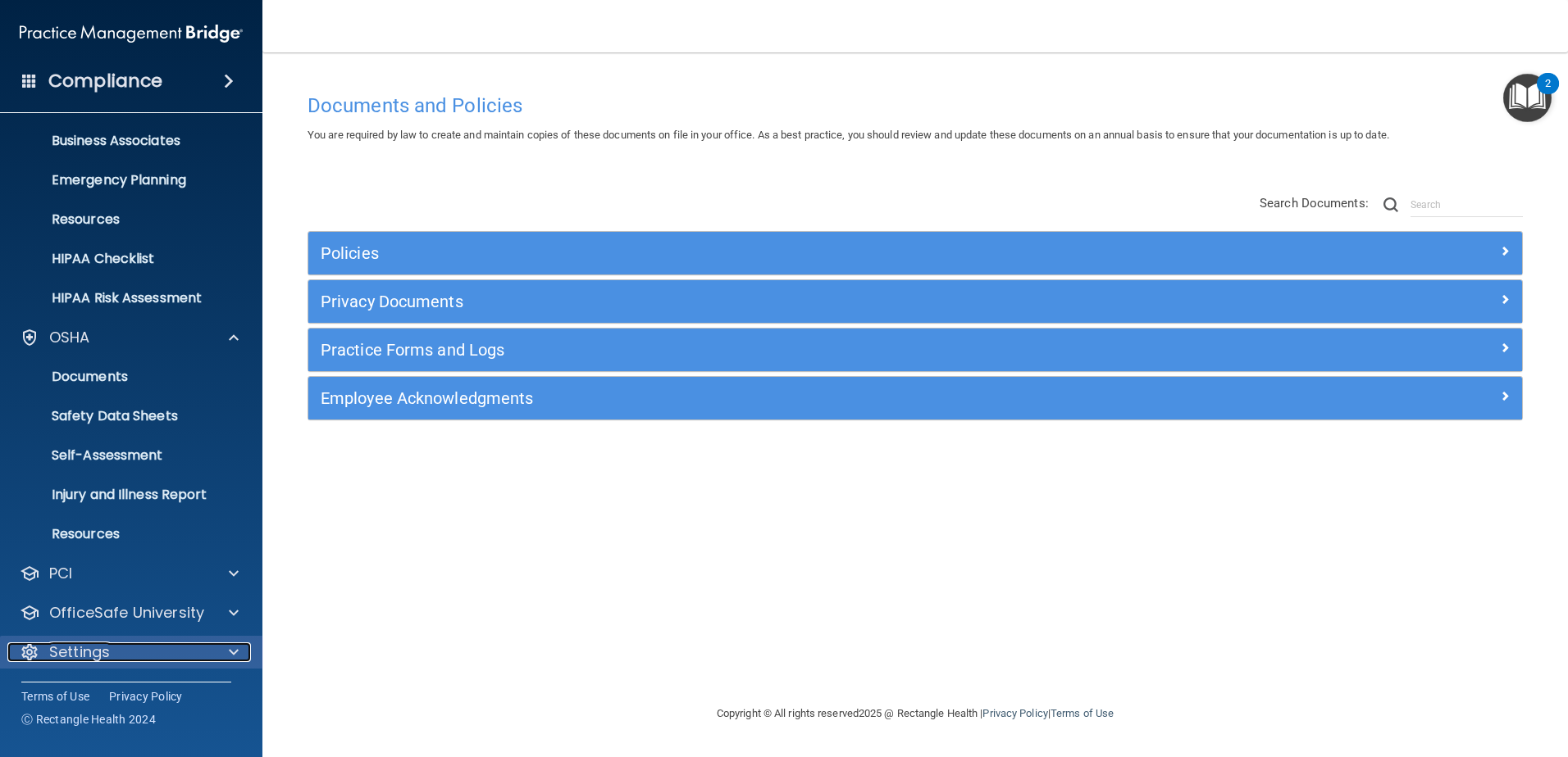
click at [167, 645] on div "Settings" at bounding box center [110, 652] width 204 height 20
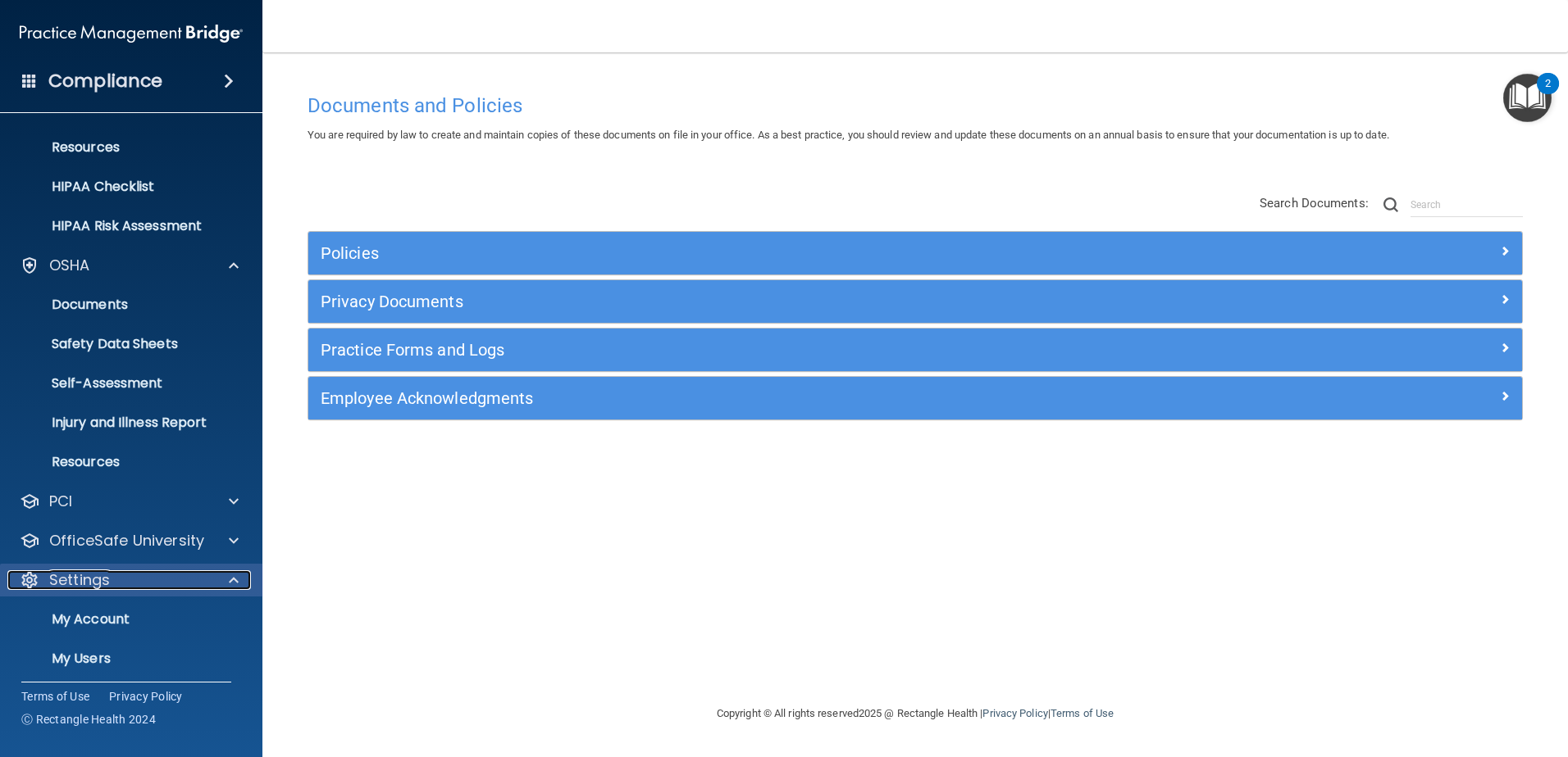
scroll to position [277, 0]
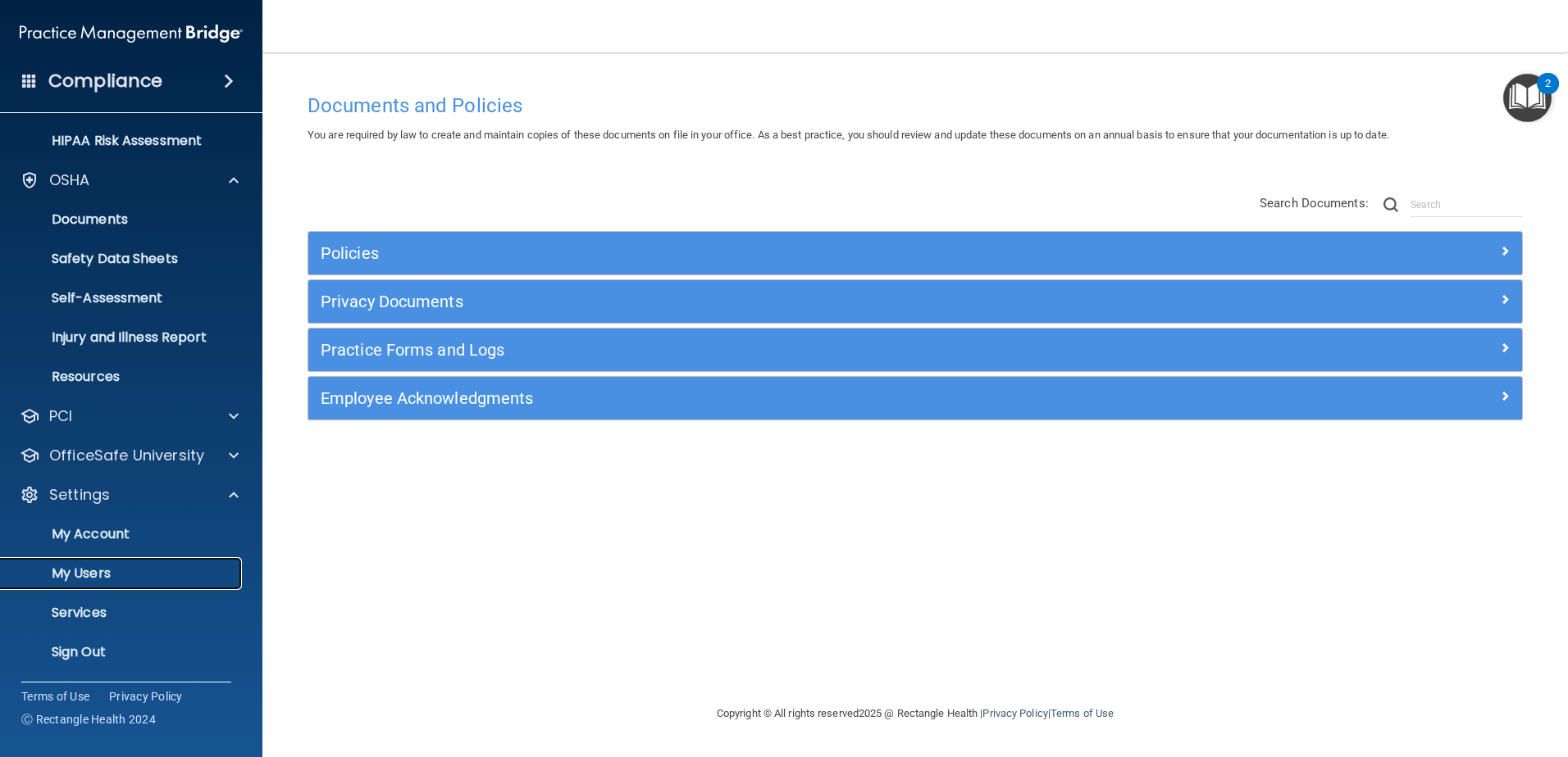
click at [110, 570] on p "My Users" at bounding box center [122, 573] width 224 height 16
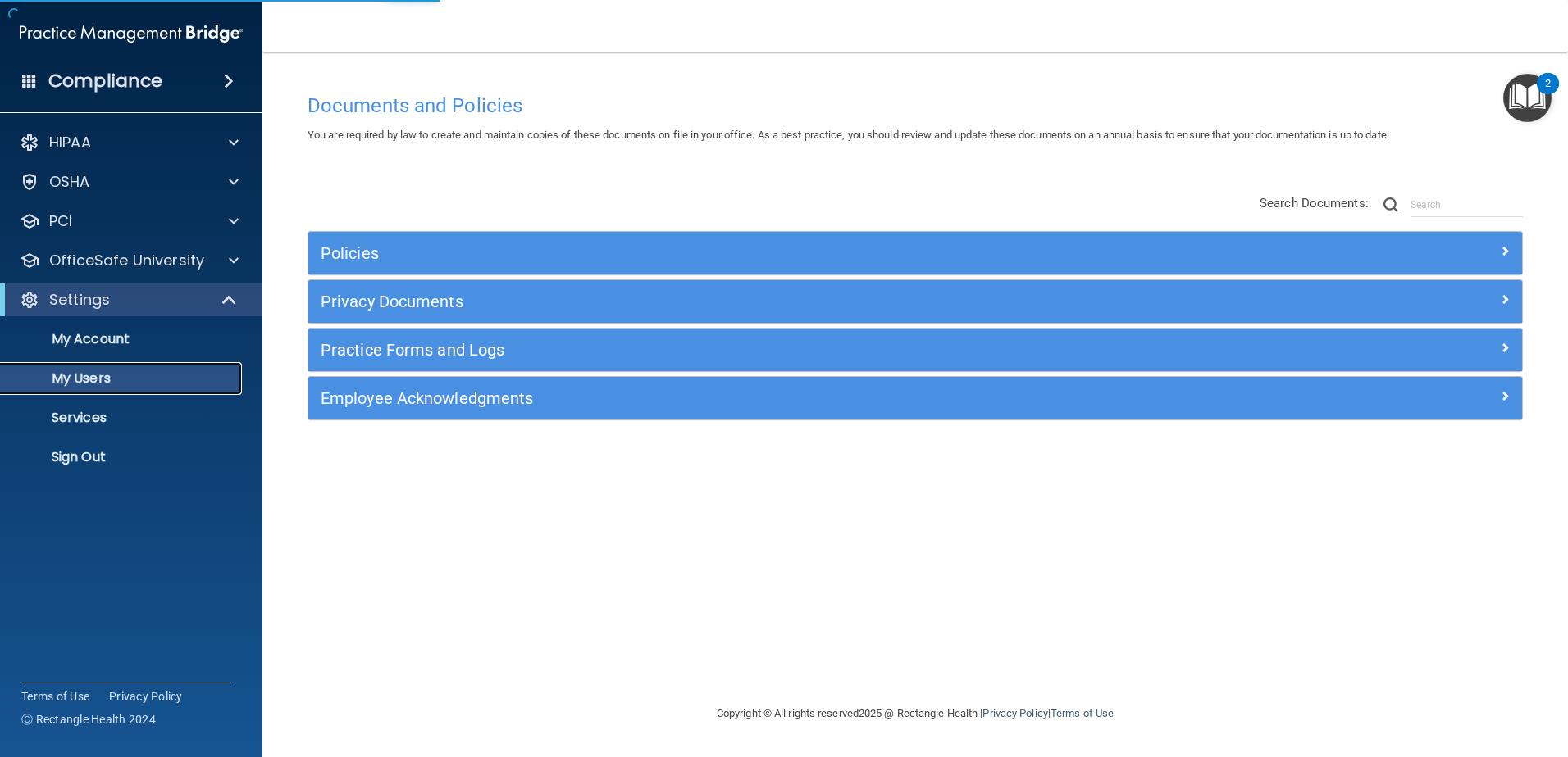
select select "20"
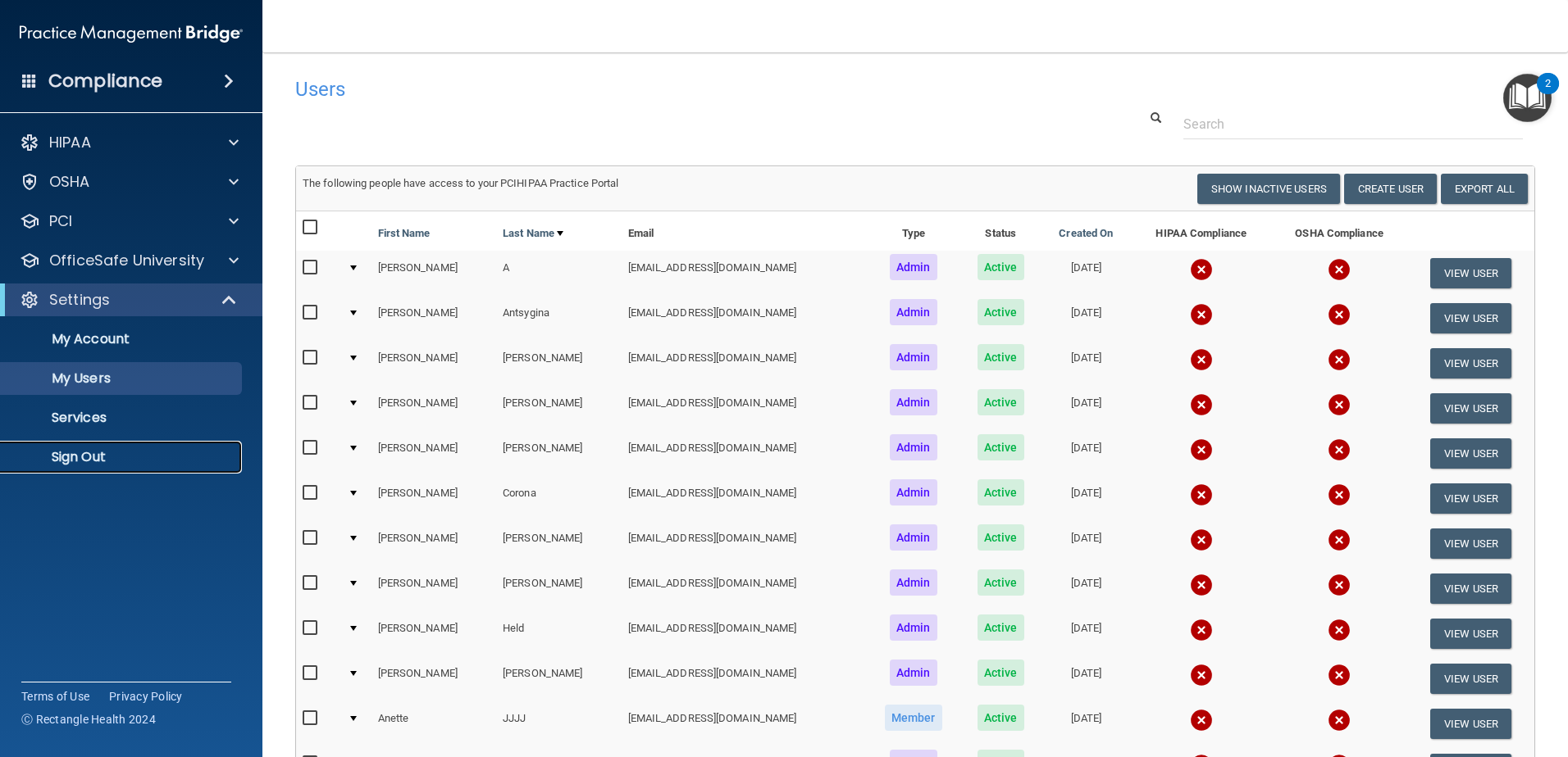
click at [87, 453] on p "Sign Out" at bounding box center [122, 457] width 224 height 16
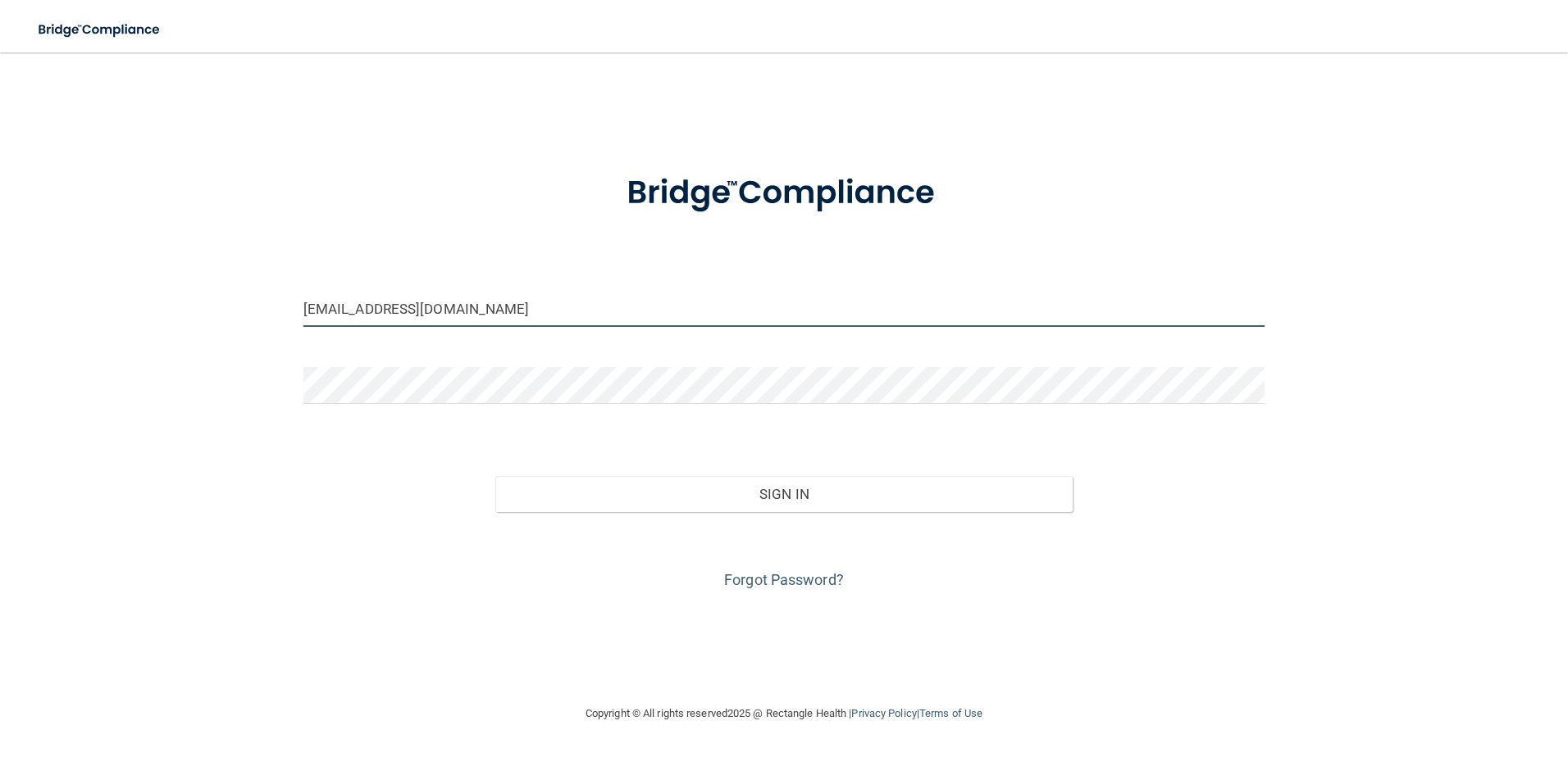
click at [481, 311] on input "lrippy@rectanglehealth.net" at bounding box center [784, 308] width 962 height 37
type input "[EMAIL_ADDRESS][DOMAIN_NAME]"
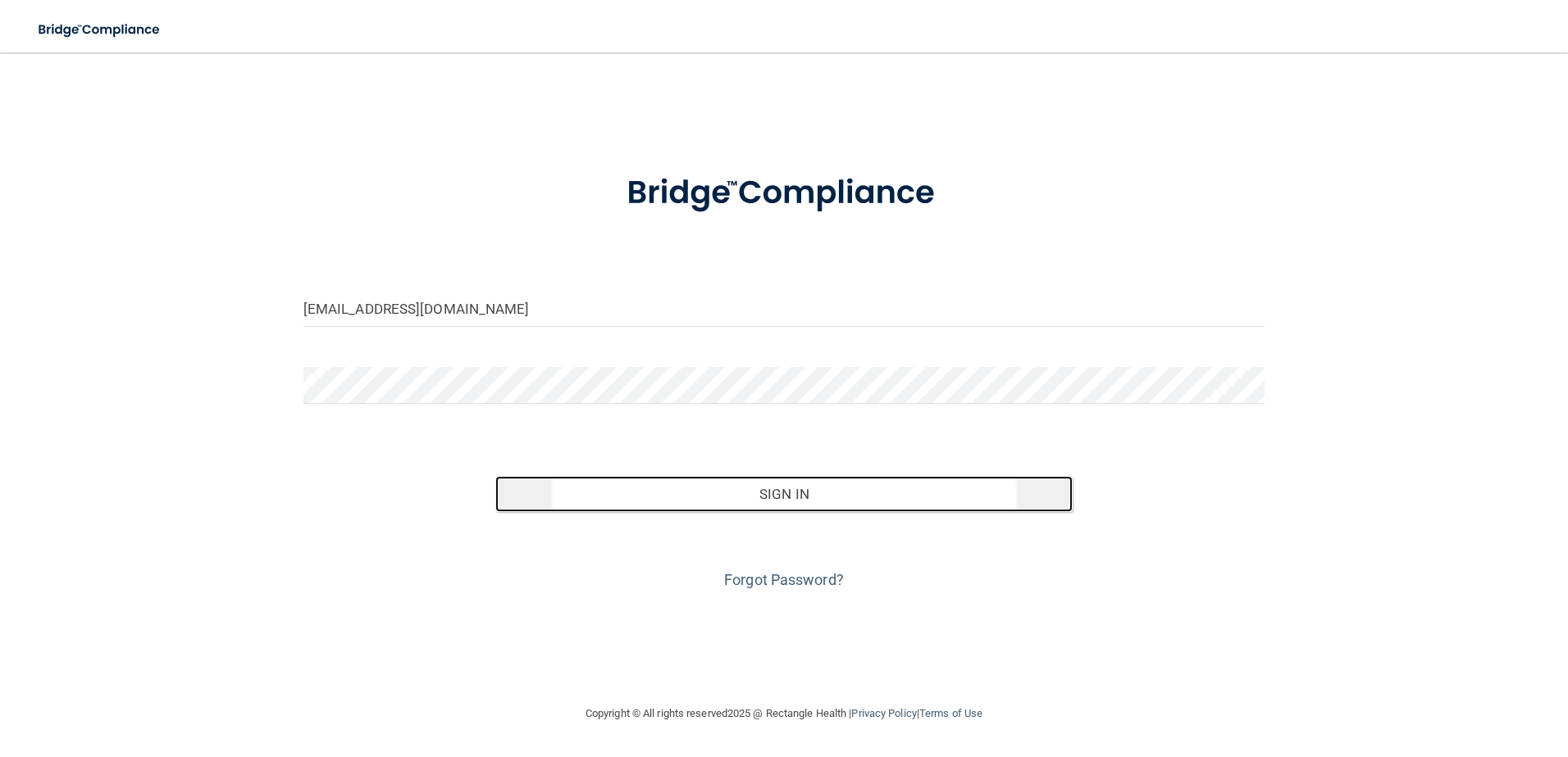
click at [627, 493] on button "Sign In" at bounding box center [784, 494] width 577 height 36
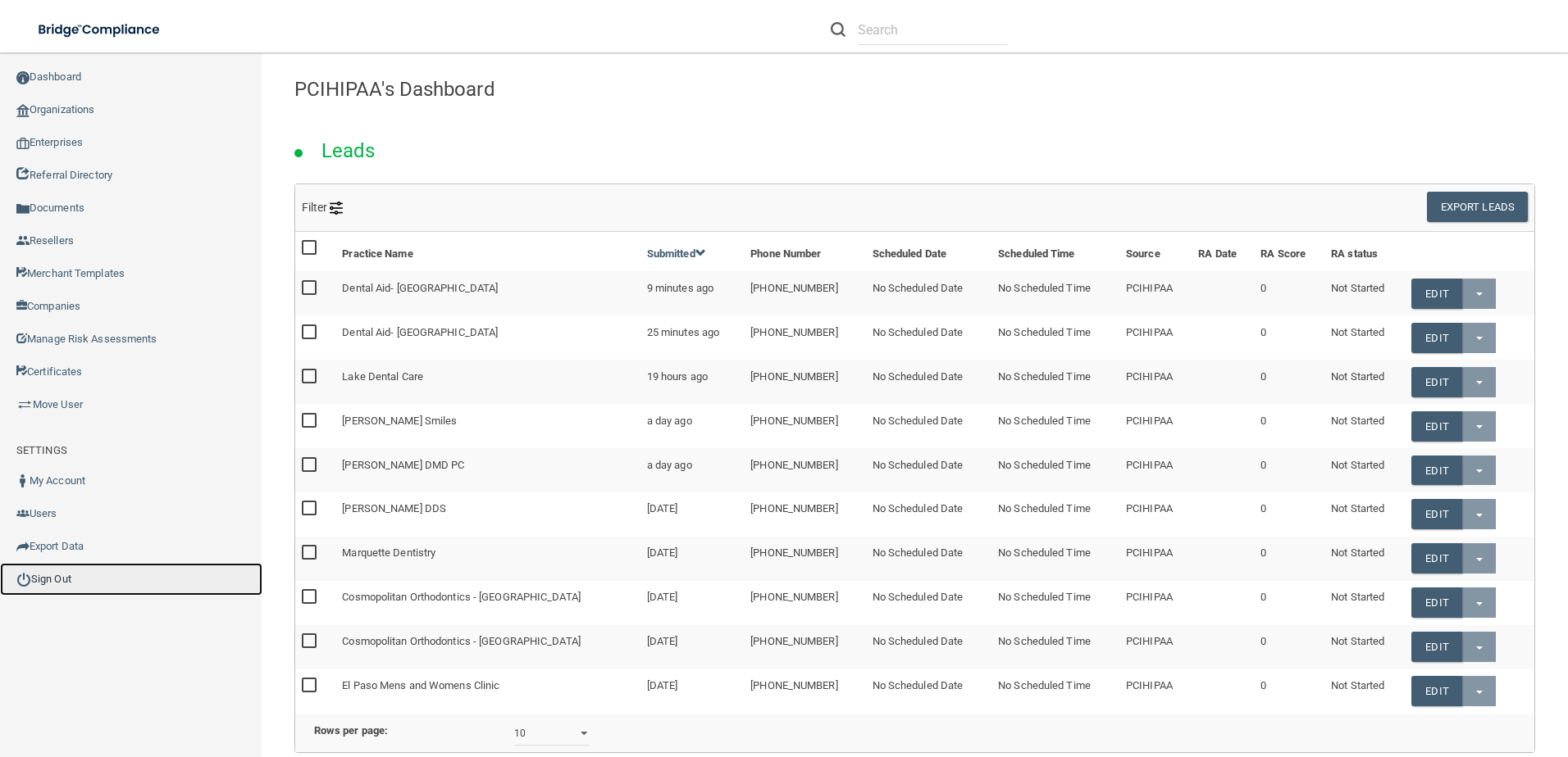
click at [110, 575] on link "Sign Out" at bounding box center [131, 579] width 263 height 33
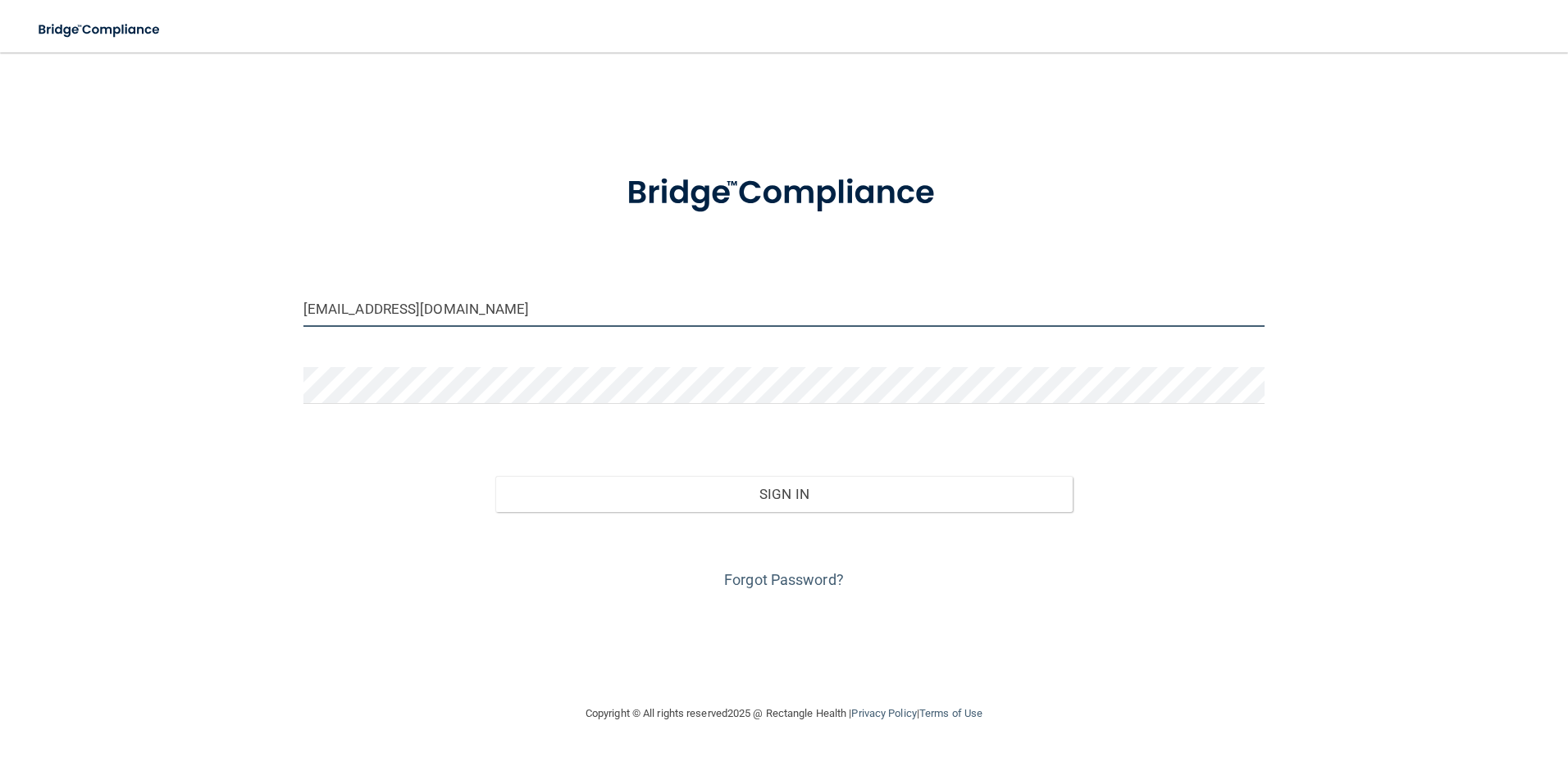
click at [484, 302] on input "[EMAIL_ADDRESS][DOMAIN_NAME]" at bounding box center [784, 308] width 962 height 37
type input "[EMAIL_ADDRESS][DOMAIN_NAME]"
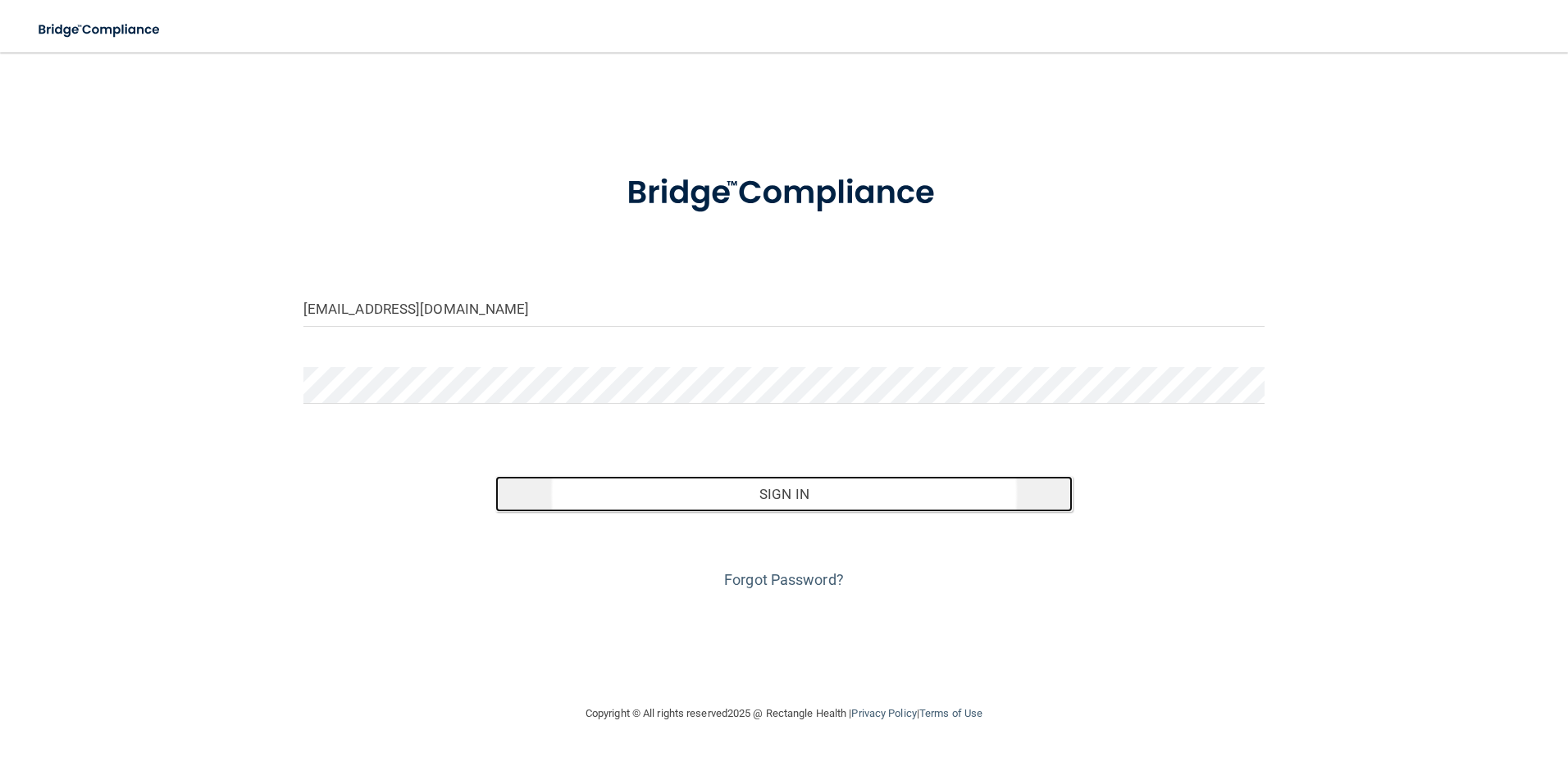
click at [674, 498] on button "Sign In" at bounding box center [784, 494] width 577 height 36
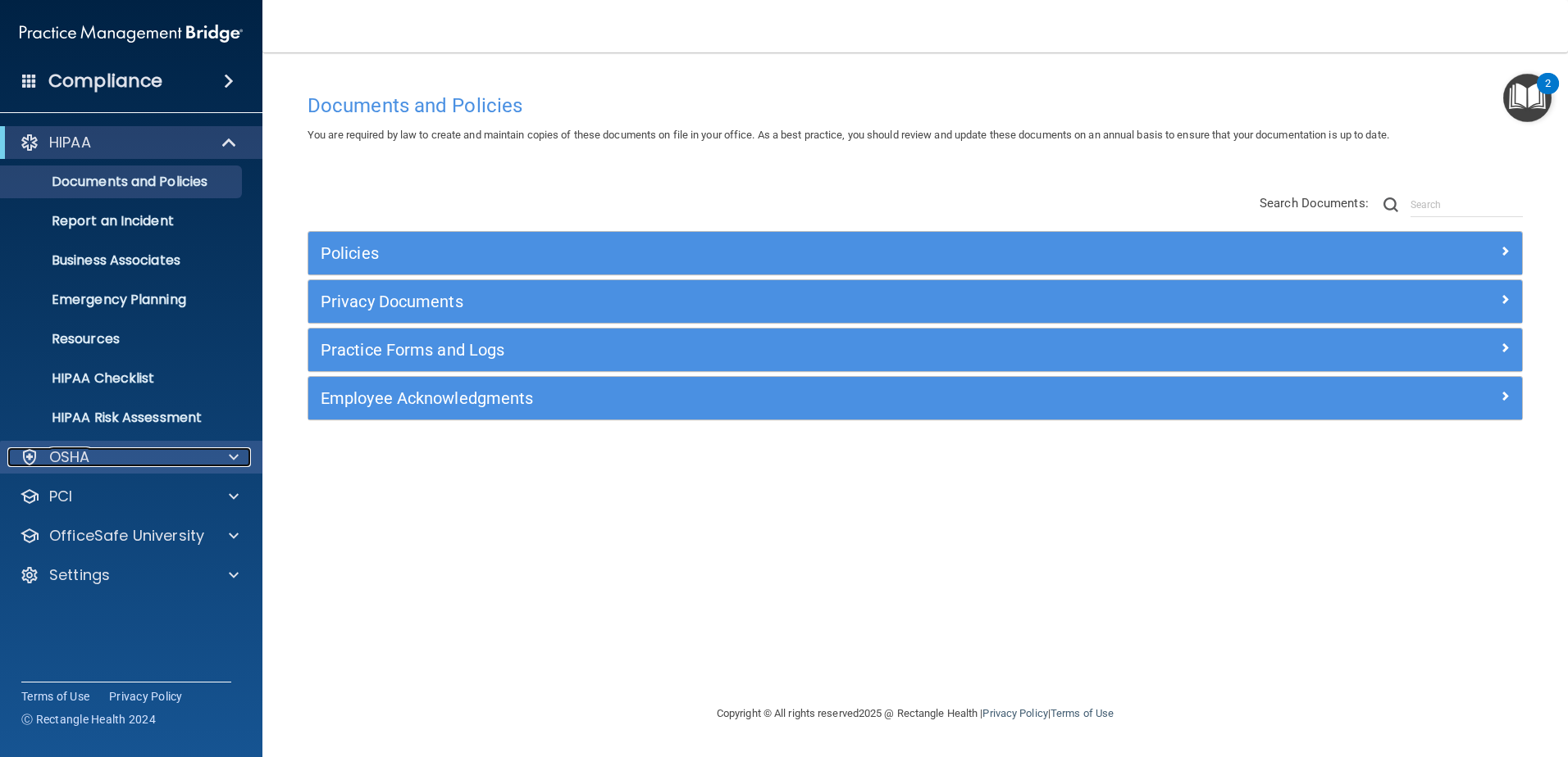
click at [125, 465] on div "OSHA" at bounding box center [110, 457] width 204 height 20
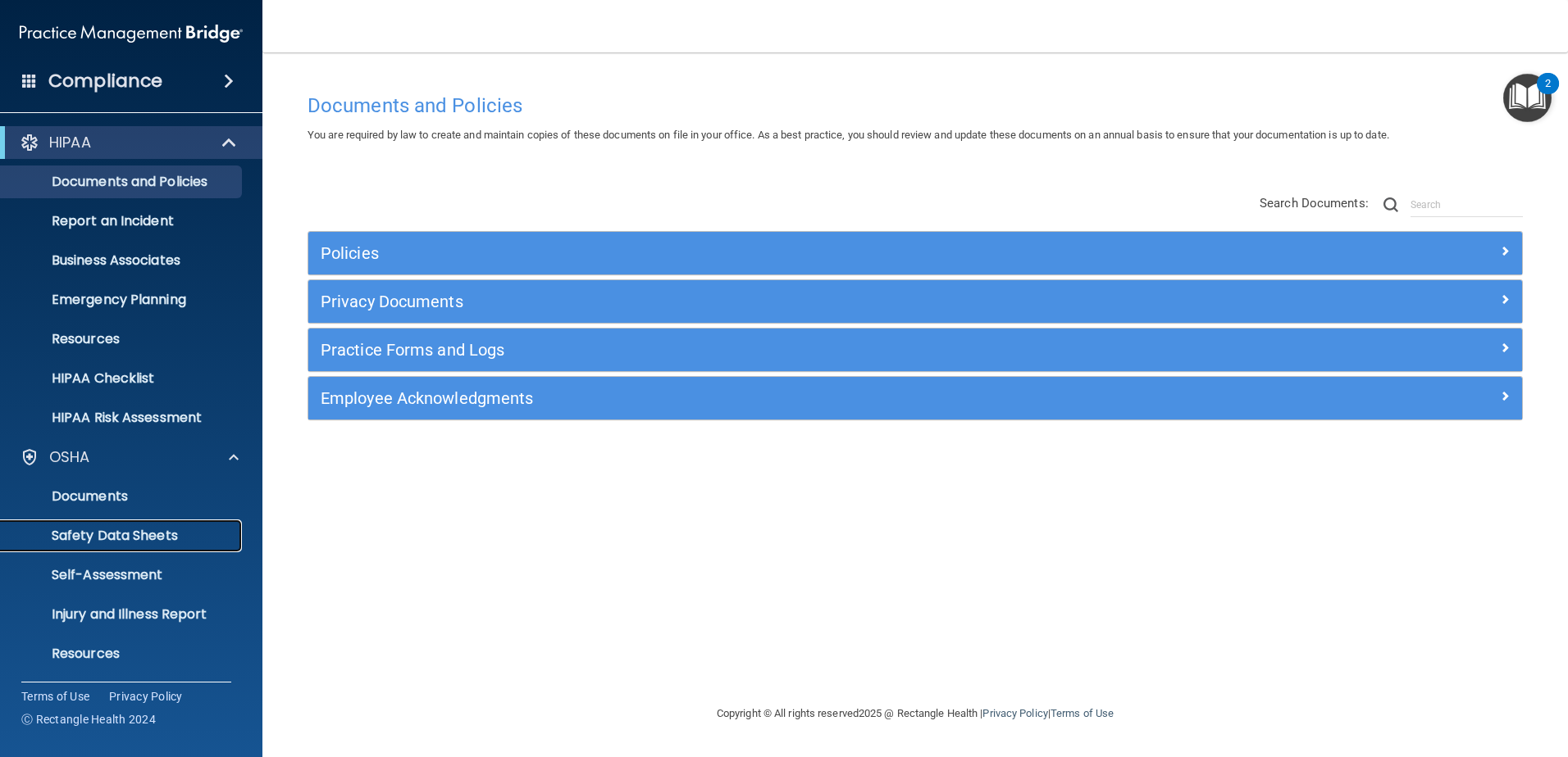
click at [162, 536] on p "Safety Data Sheets" at bounding box center [122, 535] width 224 height 16
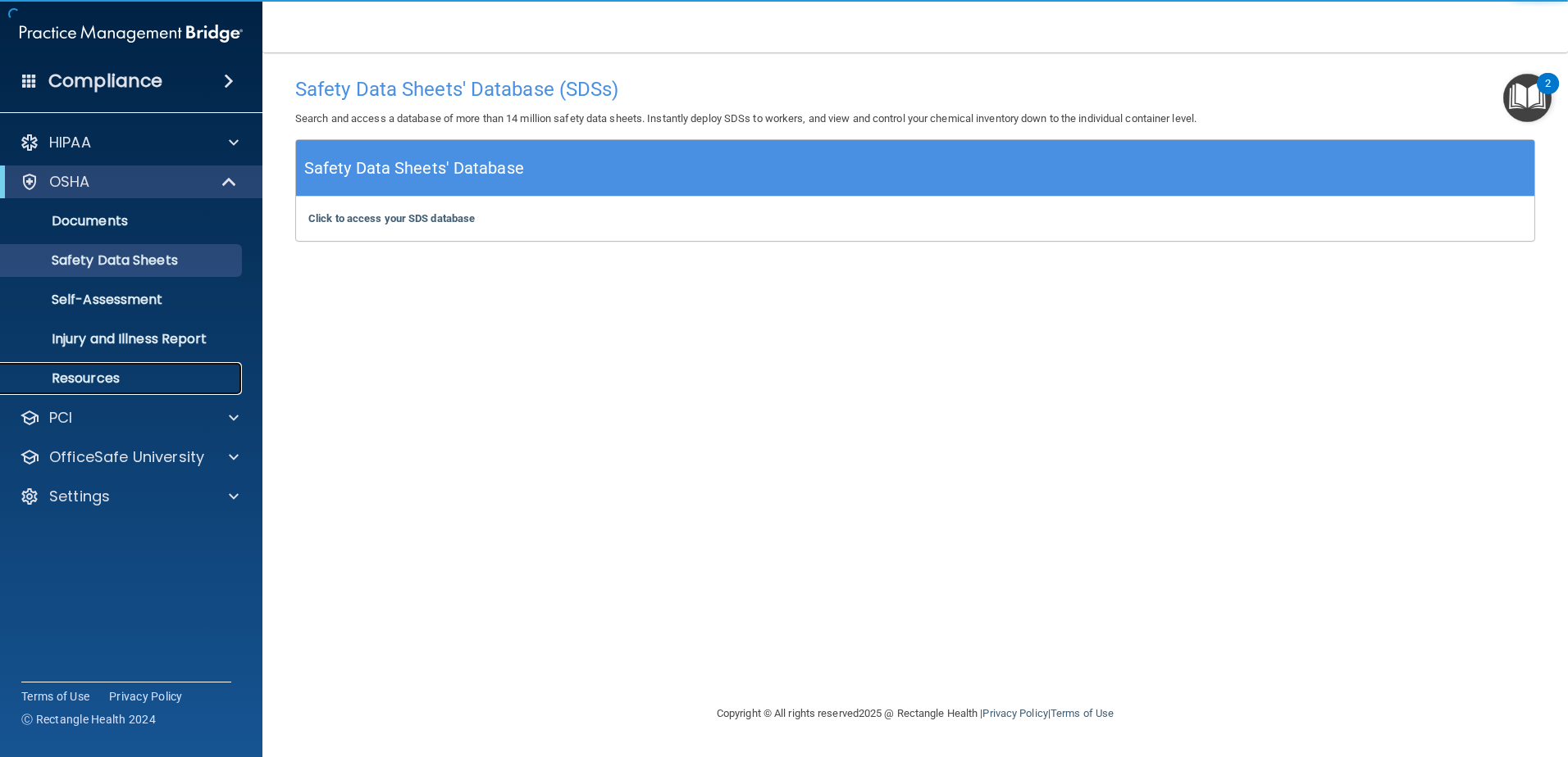
click at [129, 380] on p "Resources" at bounding box center [122, 378] width 224 height 16
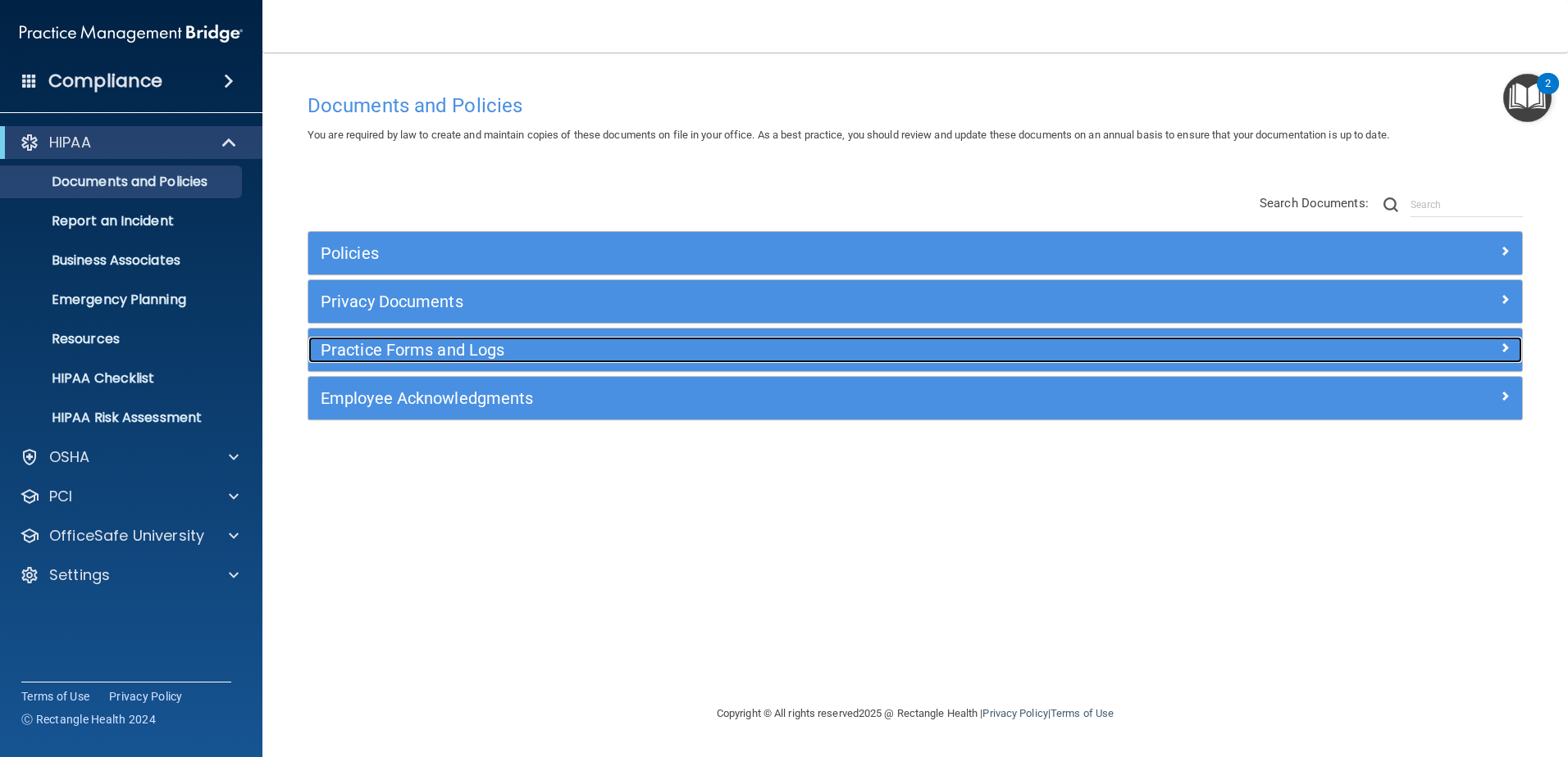
click at [398, 342] on h5 "Practice Forms and Logs" at bounding box center [763, 350] width 886 height 18
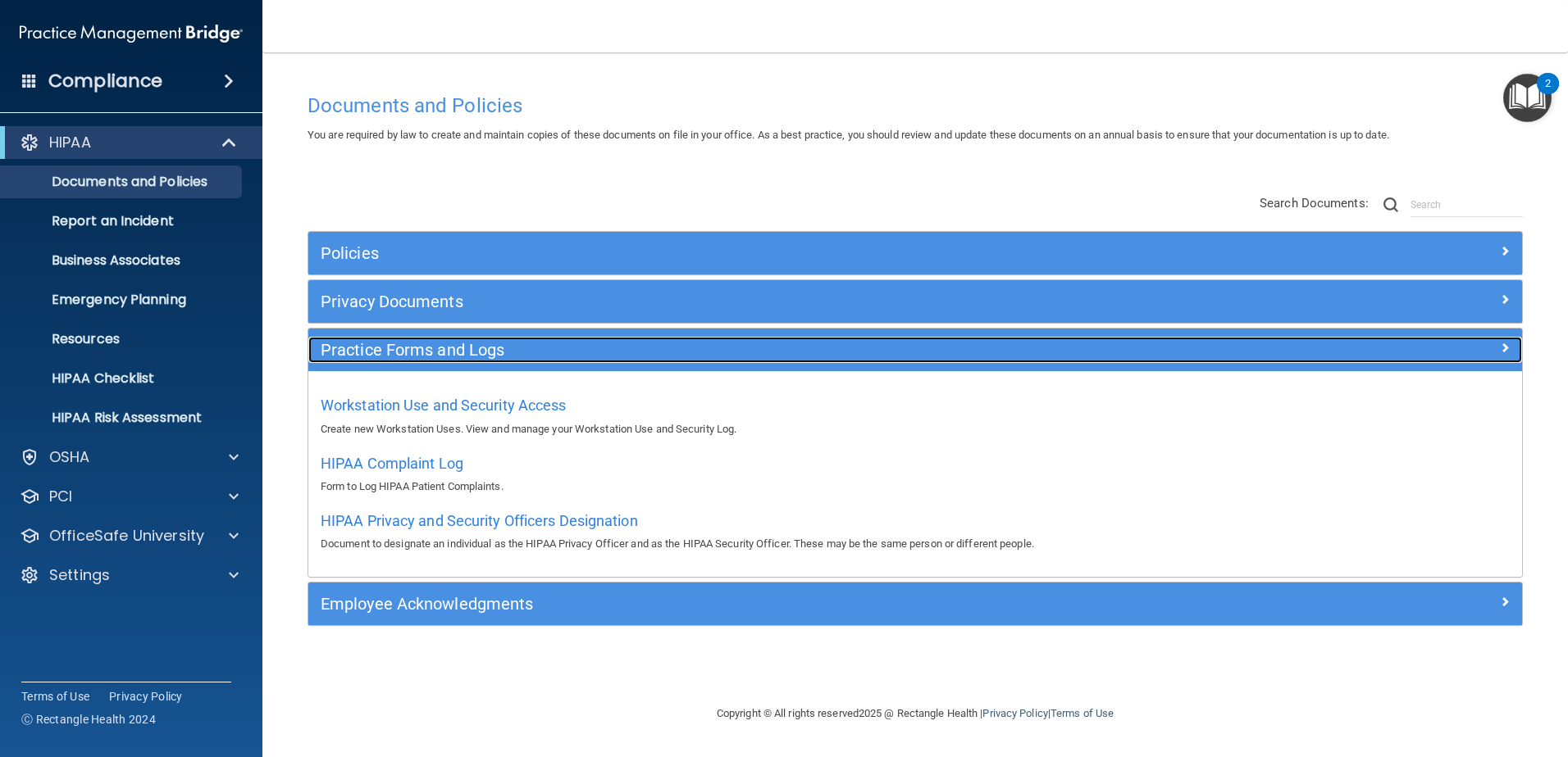
click at [398, 342] on h5 "Practice Forms and Logs" at bounding box center [763, 350] width 886 height 18
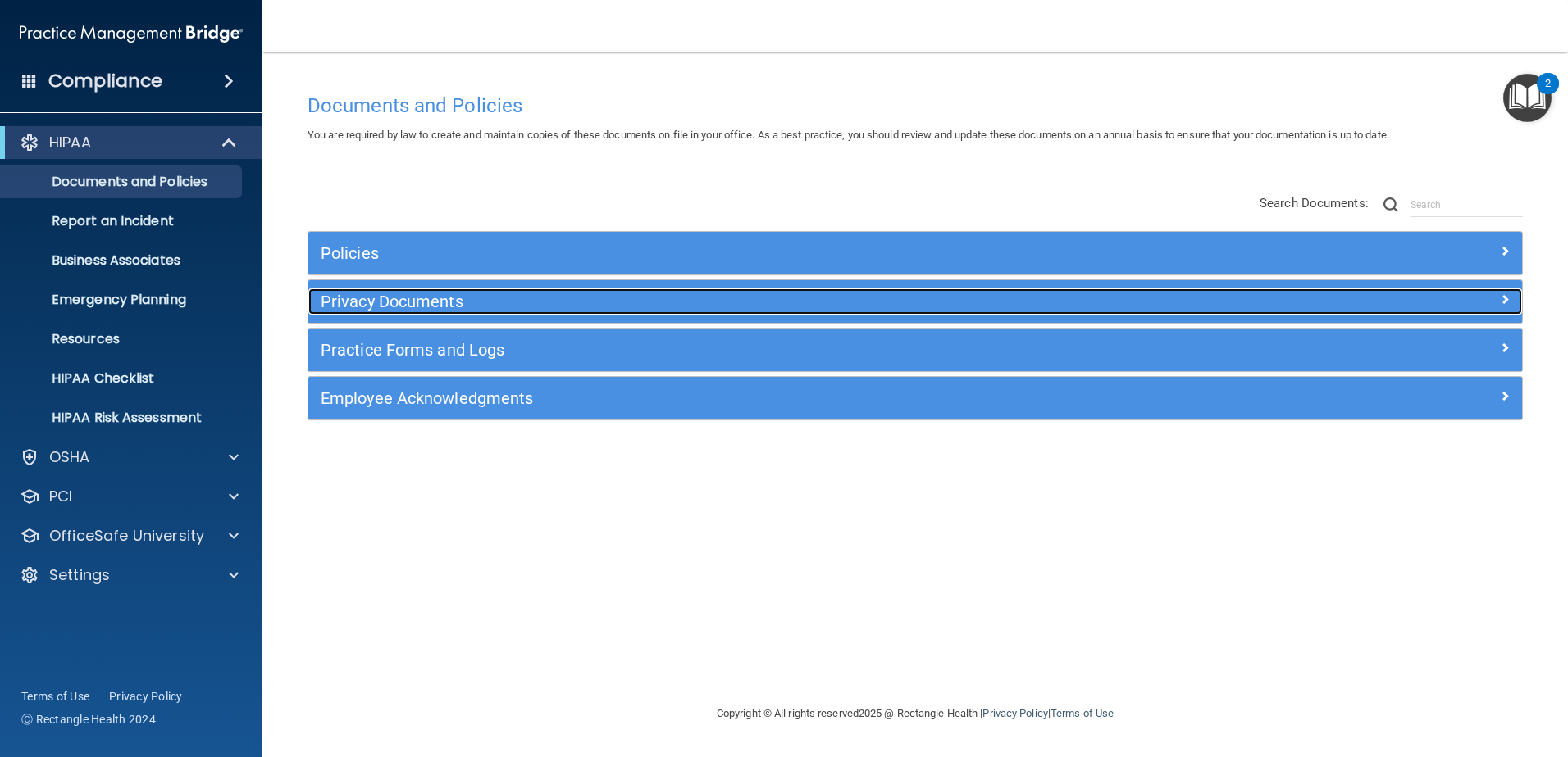
click at [383, 302] on h5 "Privacy Documents" at bounding box center [763, 301] width 886 height 18
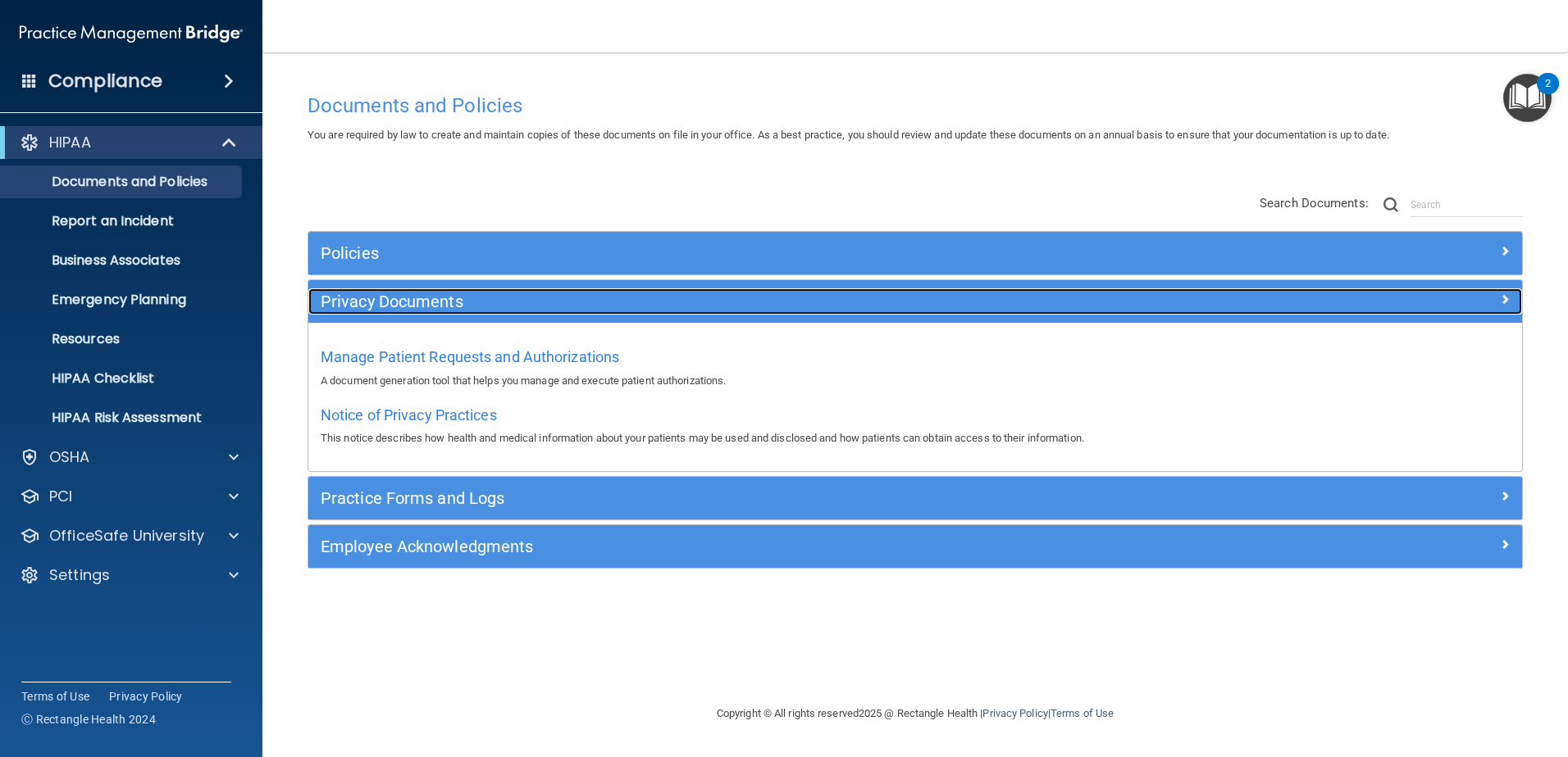
click at [383, 302] on h5 "Privacy Documents" at bounding box center [763, 301] width 886 height 18
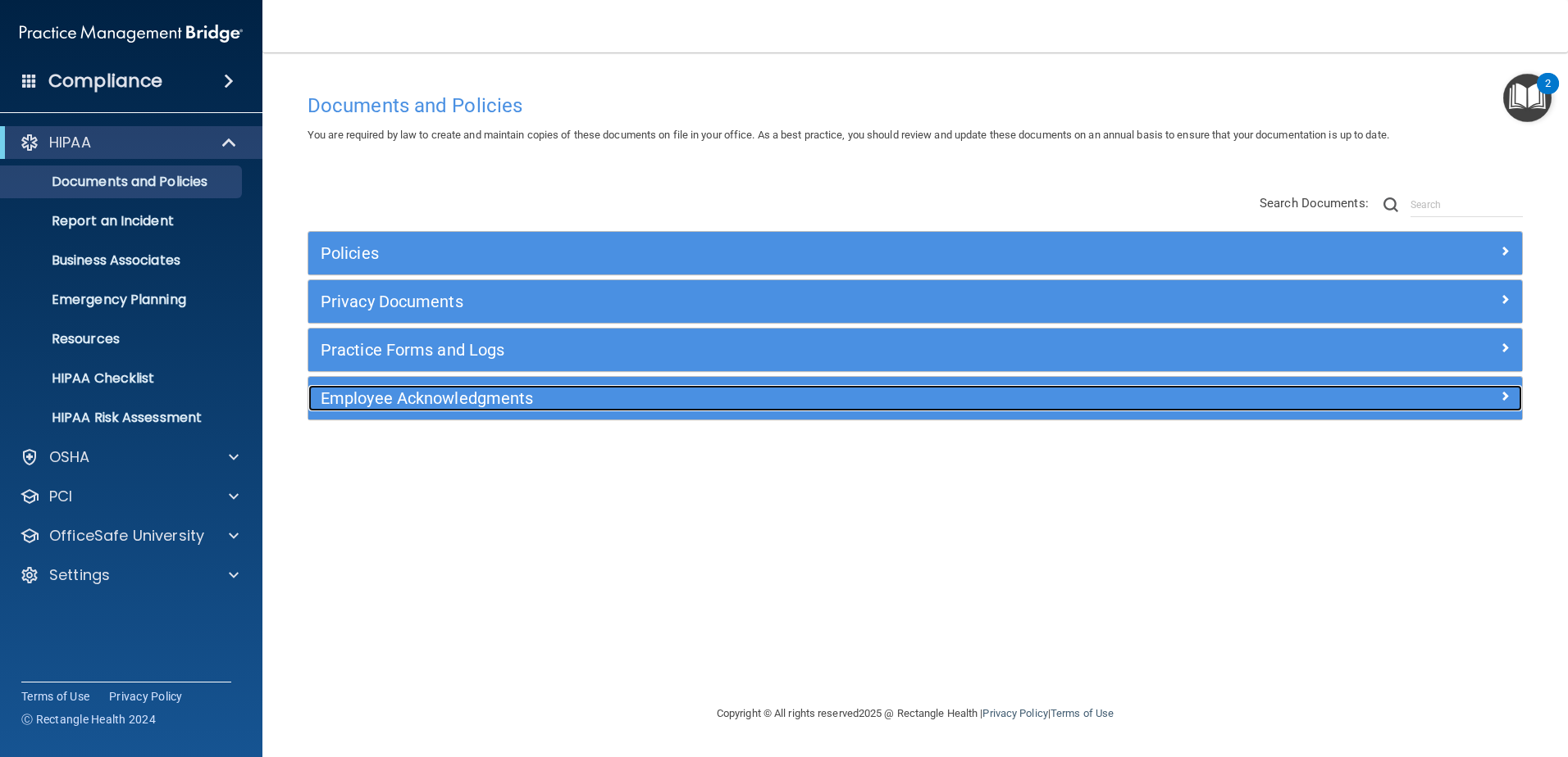
click at [408, 396] on h5 "Employee Acknowledgments" at bounding box center [763, 398] width 886 height 18
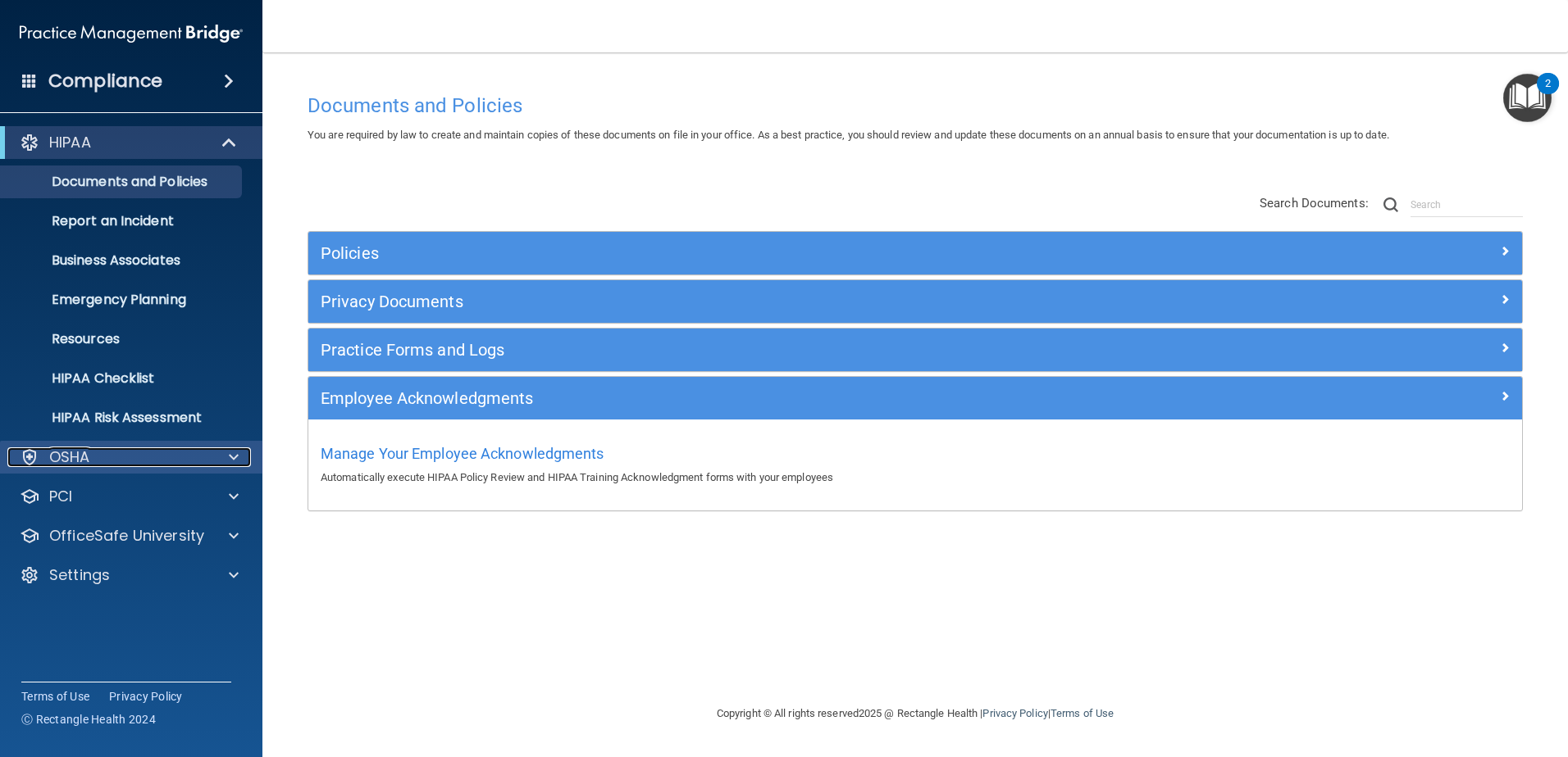
click at [156, 463] on div "OSHA" at bounding box center [110, 457] width 204 height 20
